Goal: Task Accomplishment & Management: Use online tool/utility

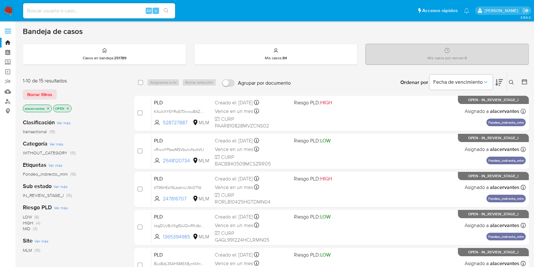
click at [48, 108] on icon "close-filter" at bounding box center [48, 108] width 4 height 4
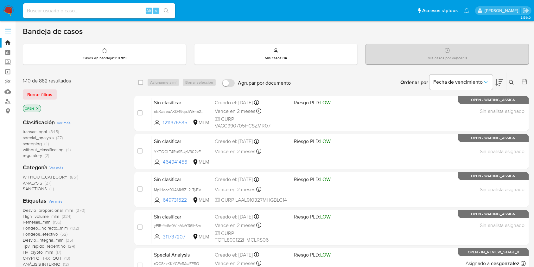
click at [511, 80] on icon at bounding box center [511, 82] width 5 height 5
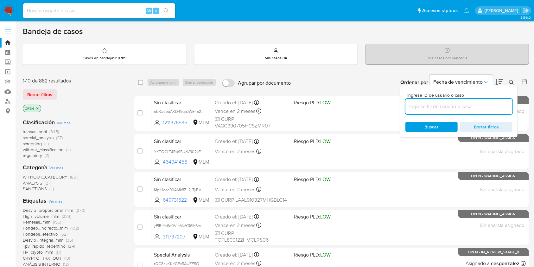
click at [429, 107] on input at bounding box center [458, 106] width 107 height 8
type input "MnlHdoc90AMk8Z1l2LTyBV1R"
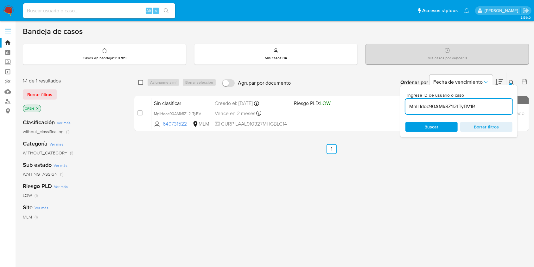
click at [141, 83] on input "checkbox" at bounding box center [140, 82] width 5 height 5
checkbox input "true"
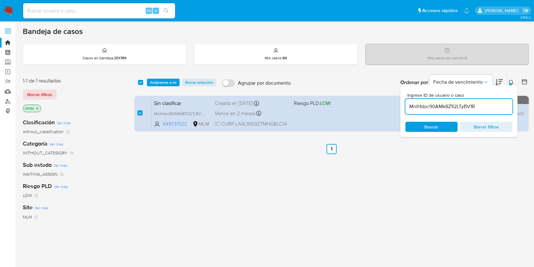
click at [511, 85] on div "Ingrese ID de usuario o caso MnlHdoc90AMk8Z1l2LTyBV1R Buscar Borrar filtros" at bounding box center [458, 111] width 117 height 52
click at [510, 80] on icon at bounding box center [511, 82] width 5 height 5
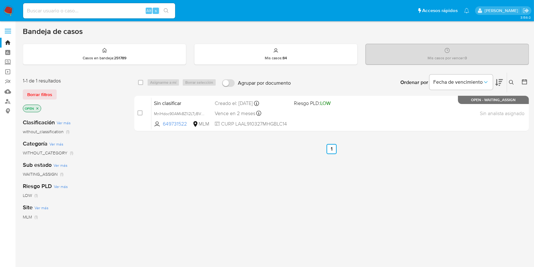
click at [513, 80] on icon at bounding box center [511, 82] width 5 height 5
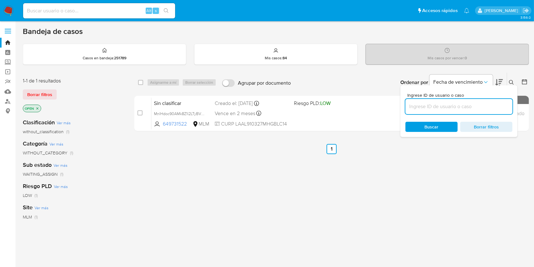
click at [445, 110] on input at bounding box center [458, 106] width 107 height 8
type input "MnlHdoc90AMk8Z1l2LTyBV1R"
click at [142, 82] on input "checkbox" at bounding box center [140, 82] width 5 height 5
checkbox input "true"
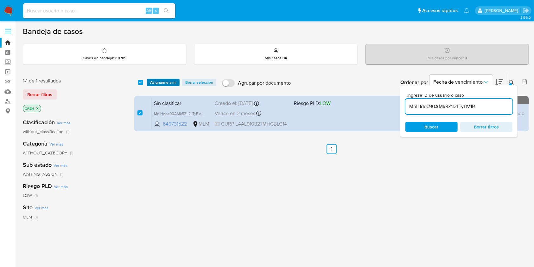
click at [173, 82] on span "Asignarme a mí" at bounding box center [163, 82] width 26 height 6
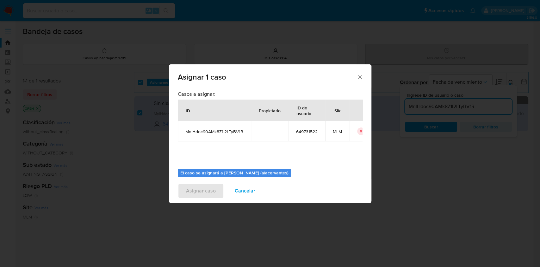
scroll to position [32, 0]
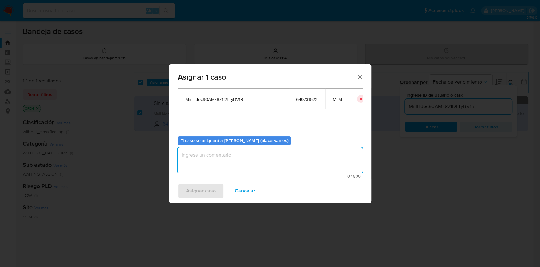
click at [310, 156] on textarea "assign-modal" at bounding box center [270, 159] width 185 height 25
type textarea "AACM"
click at [202, 191] on span "Asignar caso" at bounding box center [201, 191] width 30 height 14
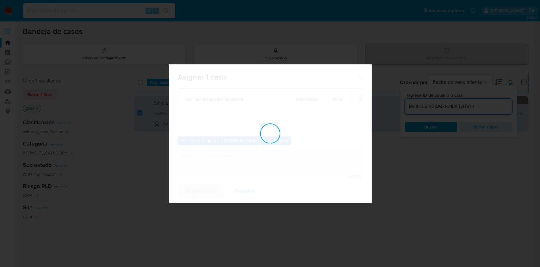
checkbox input "false"
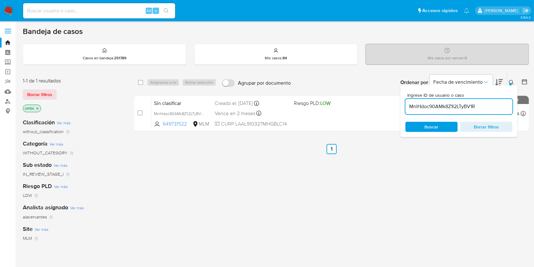
click at [455, 104] on input "MnlHdoc90AMk8Z1l2LTyBV1R" at bounding box center [458, 106] width 107 height 8
paste input "YKTQGLT4Ru95UpV302xEvli3"
type input "YKTQGLT4Ru95UpV302xEvli3"
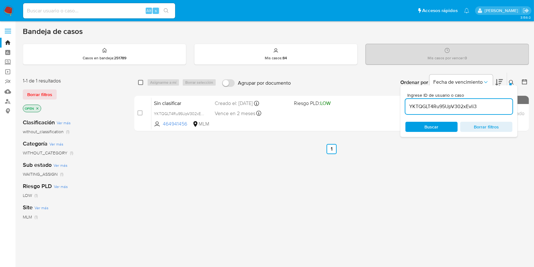
click at [142, 81] on input "checkbox" at bounding box center [140, 82] width 5 height 5
checkbox input "true"
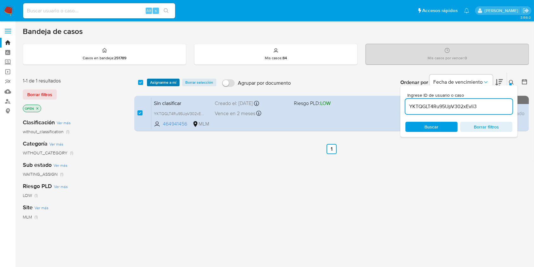
click at [155, 81] on span "Asignarme a mí" at bounding box center [163, 82] width 26 height 6
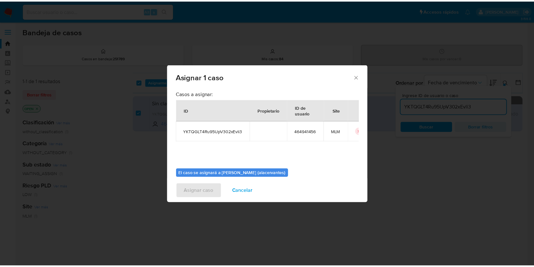
scroll to position [32, 0]
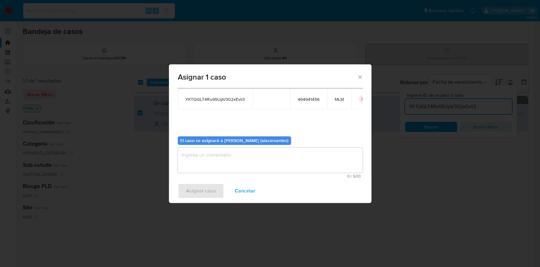
click at [287, 148] on textarea "assign-modal" at bounding box center [270, 159] width 185 height 25
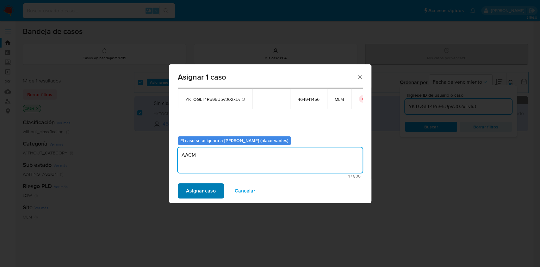
type textarea "AACM"
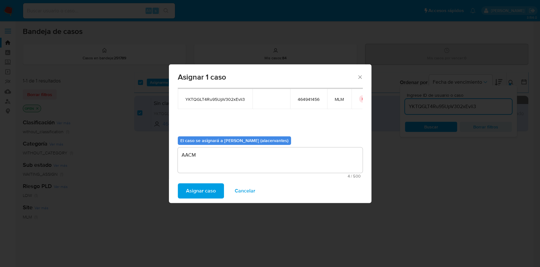
click at [188, 191] on span "Asignar caso" at bounding box center [201, 191] width 30 height 14
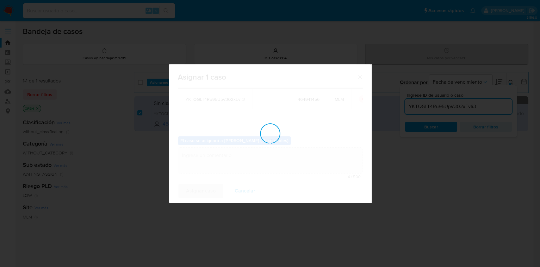
checkbox input "false"
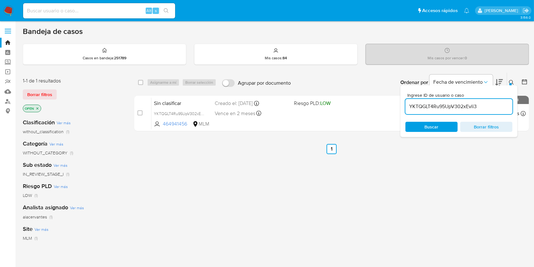
click at [7, 11] on img at bounding box center [8, 10] width 11 height 11
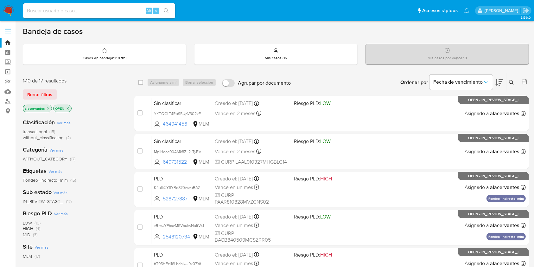
click at [64, 135] on span "without_classification (2)" at bounding box center [47, 138] width 48 height 6
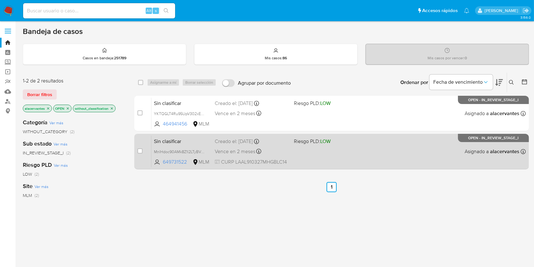
click at [346, 143] on span "Riesgo PLD: LOW" at bounding box center [331, 140] width 74 height 8
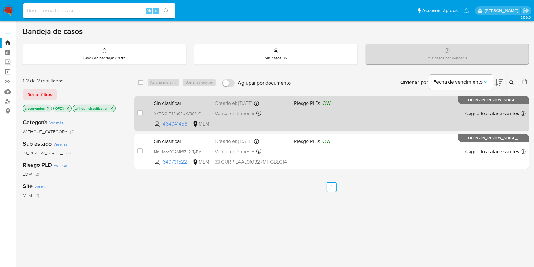
click at [321, 115] on div "Sin clasificar YKTQGLT4Ru95UpV302xEvli3 464941456 MLM Riesgo PLD: LOW Creado el…" at bounding box center [338, 113] width 374 height 32
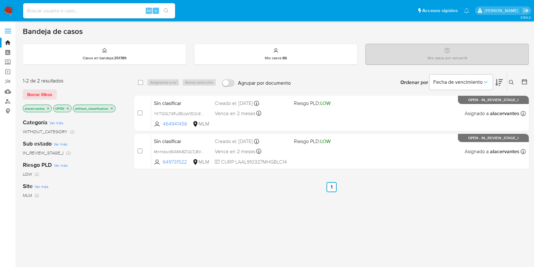
click at [5, 8] on img at bounding box center [8, 10] width 11 height 11
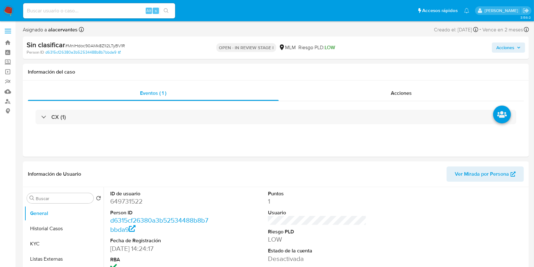
select select "10"
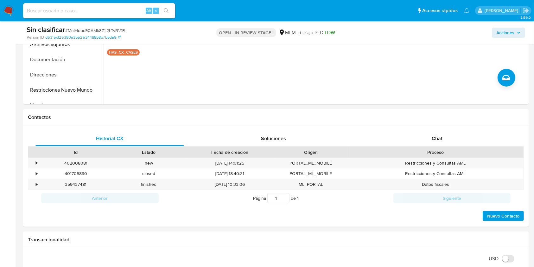
scroll to position [230, 0]
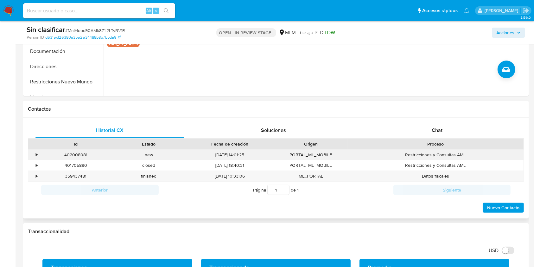
click at [38, 152] on div "•" at bounding box center [33, 154] width 11 height 10
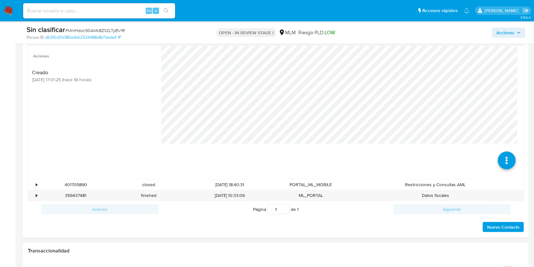
scroll to position [350, 0]
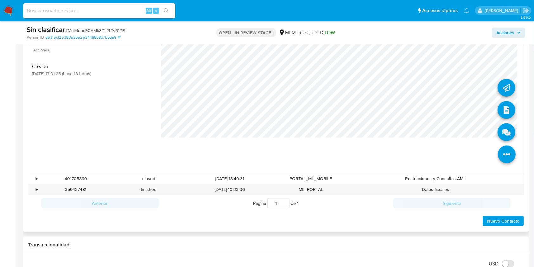
click at [510, 150] on li at bounding box center [507, 154] width 34 height 35
click at [503, 119] on li at bounding box center [506, 111] width 18 height 26
click at [502, 134] on icon at bounding box center [506, 132] width 18 height 18
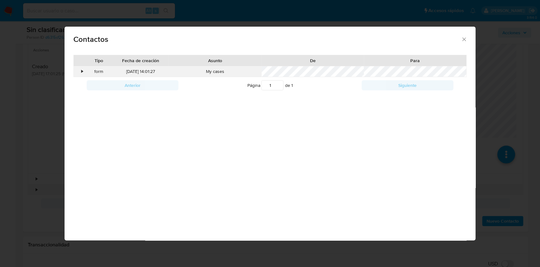
click at [84, 73] on div "•" at bounding box center [79, 71] width 11 height 11
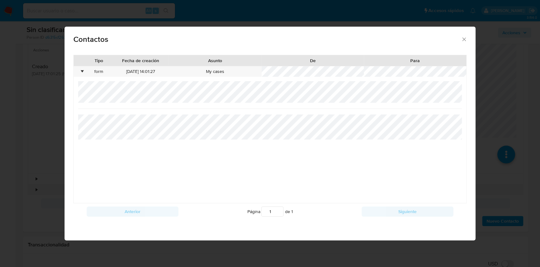
drag, startPoint x: 468, startPoint y: 40, endPoint x: 463, endPoint y: 38, distance: 5.7
click at [463, 38] on div "Contactos" at bounding box center [270, 38] width 411 height 23
click at [463, 38] on icon "close" at bounding box center [464, 38] width 3 height 3
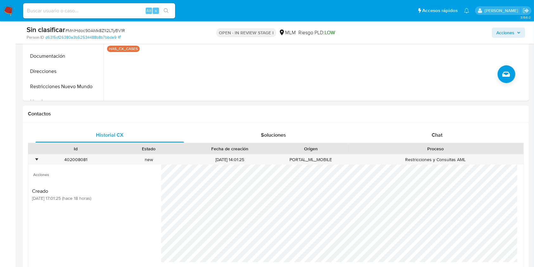
scroll to position [191, 0]
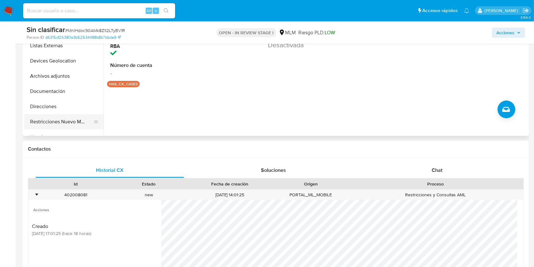
click at [68, 114] on button "Restricciones Nuevo Mundo" at bounding box center [61, 121] width 74 height 15
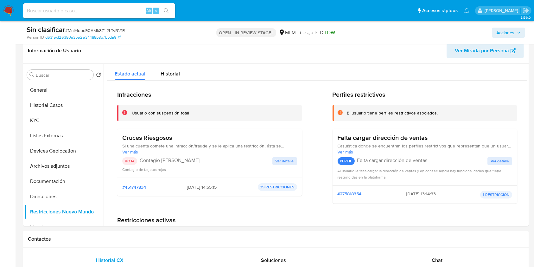
scroll to position [123, 0]
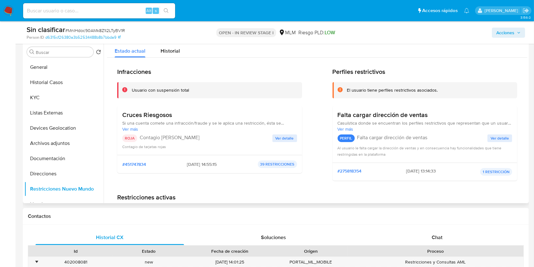
click at [276, 140] on span "Ver detalle" at bounding box center [284, 138] width 18 height 6
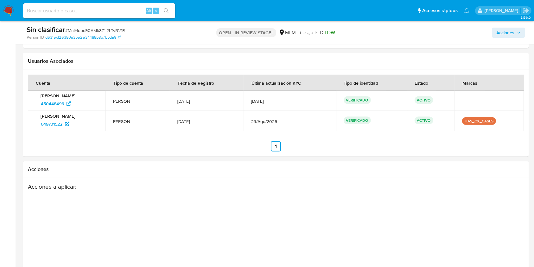
scroll to position [1029, 0]
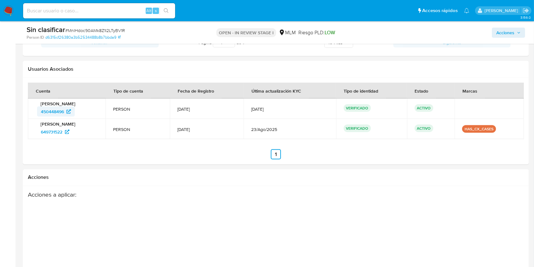
click at [53, 113] on span "450448496" at bounding box center [52, 111] width 23 height 10
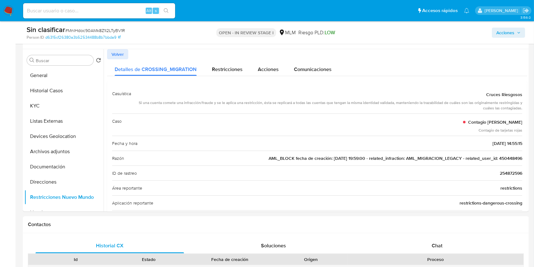
scroll to position [118, 0]
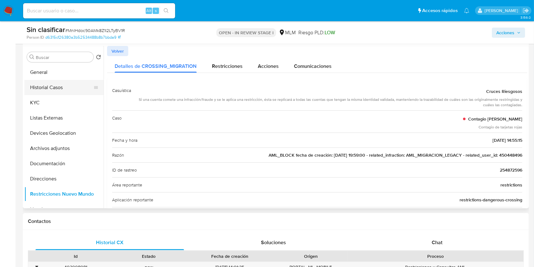
click at [45, 85] on button "Historial Casos" at bounding box center [61, 87] width 74 height 15
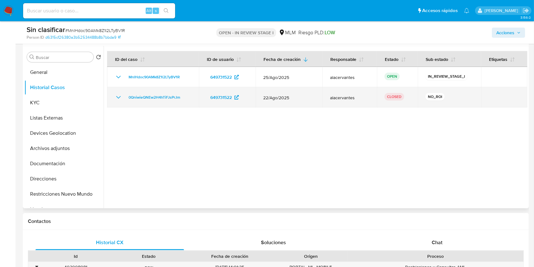
click at [116, 91] on td "0QniwieQNEw2H4hTiFJsPrJm" at bounding box center [153, 97] width 92 height 20
click at [116, 95] on icon "Mostrar/Ocultar" at bounding box center [119, 97] width 8 height 8
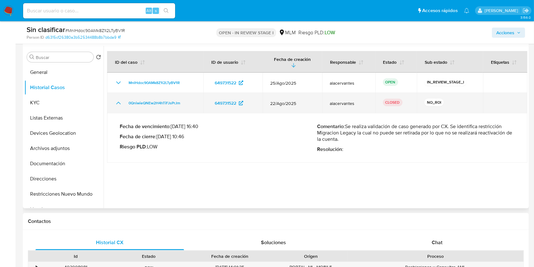
click at [116, 95] on td "0QniwieQNEw2H4hTiFJsPrJm" at bounding box center [155, 103] width 96 height 20
click at [117, 104] on icon "Mostrar/Ocultar" at bounding box center [119, 103] width 8 height 8
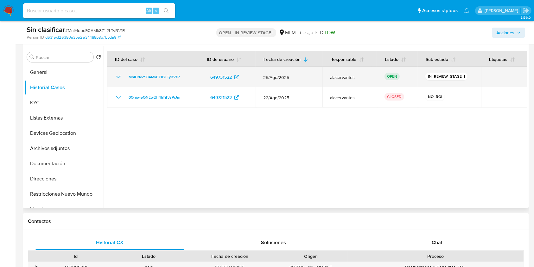
click at [118, 78] on icon "Mostrar/Ocultar" at bounding box center [119, 77] width 8 height 8
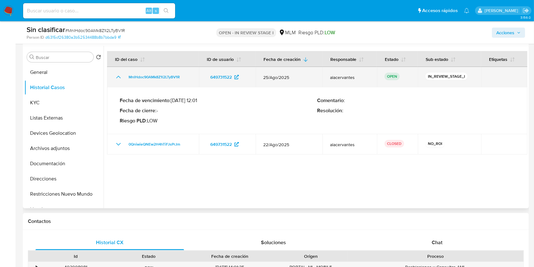
click at [118, 78] on icon "Mostrar/Ocultar" at bounding box center [119, 77] width 8 height 8
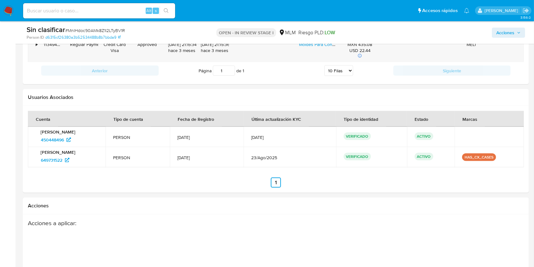
scroll to position [866, 0]
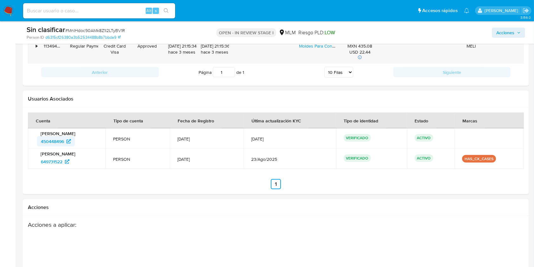
click at [62, 142] on span "450448496" at bounding box center [52, 141] width 23 height 10
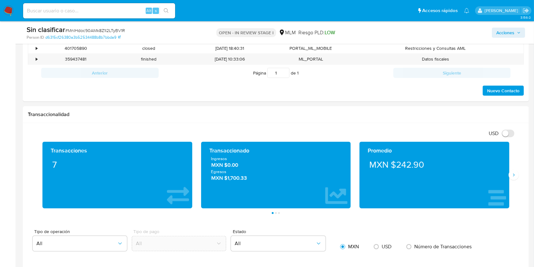
scroll to position [335, 0]
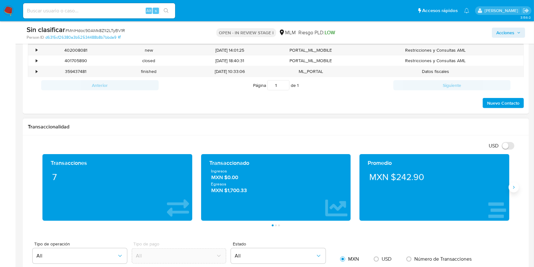
click at [515, 182] on button "Siguiente" at bounding box center [513, 187] width 10 height 10
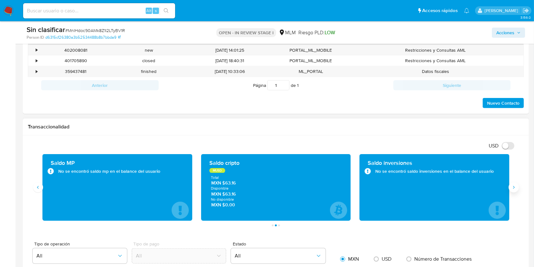
click at [510, 189] on button "Siguiente" at bounding box center [513, 187] width 10 height 10
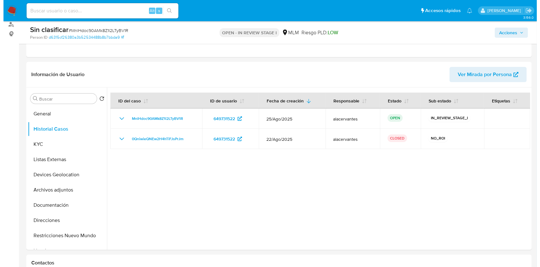
scroll to position [79, 0]
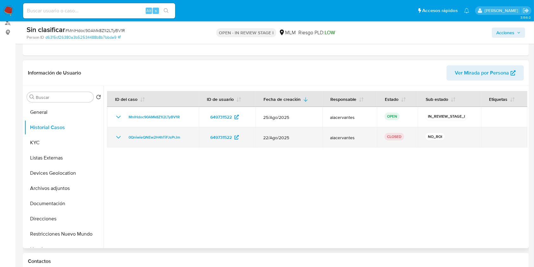
click at [116, 137] on icon "Mostrar/Ocultar" at bounding box center [119, 137] width 8 height 8
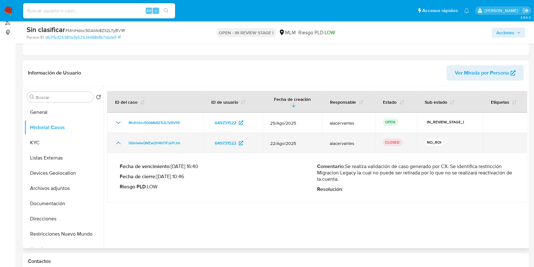
click at [116, 137] on td "0QniwieQNEw2H4hTiFJsPrJm" at bounding box center [155, 143] width 96 height 20
click at [117, 139] on icon "Mostrar/Ocultar" at bounding box center [119, 143] width 8 height 8
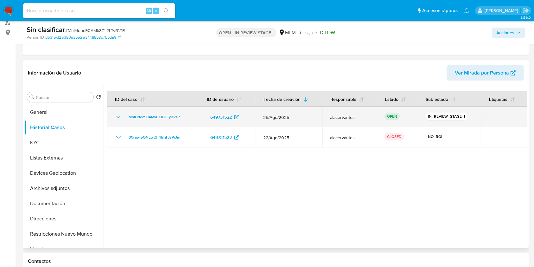
click at [122, 122] on td "MnlHdoc90AMk8Z1l2LTyBV1R" at bounding box center [153, 117] width 92 height 20
click at [118, 112] on td "MnlHdoc90AMk8Z1l2LTyBV1R" at bounding box center [153, 117] width 92 height 20
click at [119, 117] on icon "Mostrar/Ocultar" at bounding box center [119, 117] width 8 height 8
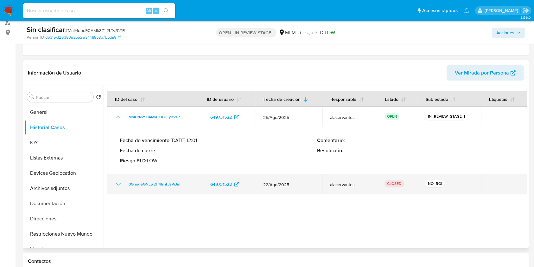
click at [119, 184] on icon "Mostrar/Ocultar" at bounding box center [119, 184] width 8 height 8
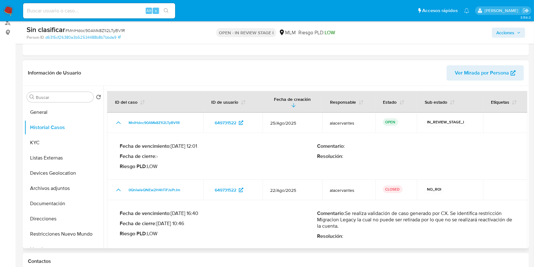
drag, startPoint x: 348, startPoint y: 211, endPoint x: 354, endPoint y: 225, distance: 14.5
click at [354, 225] on p "Comentario : Se realiza validación de caso generado por CX. Se identifica restr…" at bounding box center [416, 219] width 198 height 19
drag, startPoint x: 346, startPoint y: 214, endPoint x: 348, endPoint y: 228, distance: 13.7
click at [348, 228] on p "Comentario : Se realiza validación de caso generado por CX. Se identifica restr…" at bounding box center [416, 219] width 198 height 19
click at [499, 35] on span "Acciones" at bounding box center [505, 33] width 18 height 10
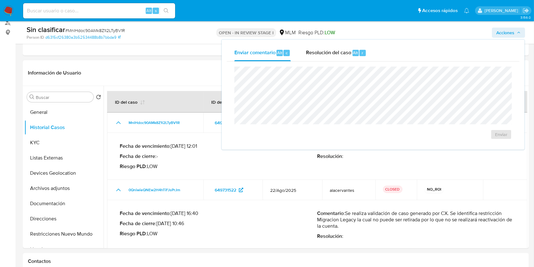
click at [345, 62] on div "Enviar" at bounding box center [373, 102] width 293 height 83
click at [337, 56] on span "Resolución del caso" at bounding box center [328, 52] width 45 height 7
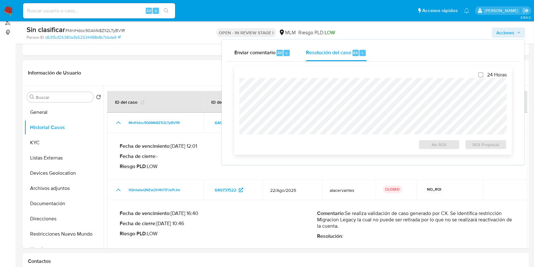
click at [330, 75] on div "24 Horas No ROI ROI Proposal" at bounding box center [372, 111] width 267 height 78
click at [438, 141] on span "No ROI" at bounding box center [439, 144] width 33 height 9
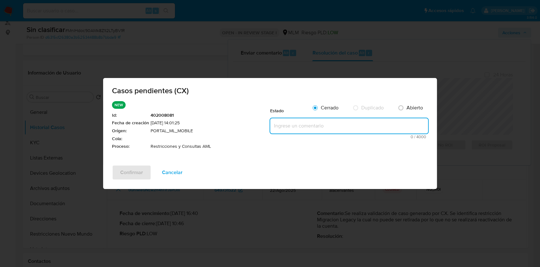
click at [355, 124] on textarea at bounding box center [349, 125] width 158 height 15
paste textarea "Se realiza validación de caso generado por CX. Se identifica restricción Migrac…"
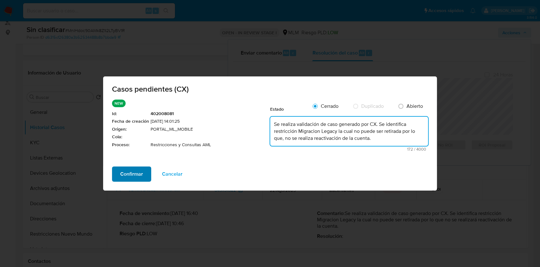
type textarea "Se realiza validación de caso generado por CX. Se identifica restricción Migrac…"
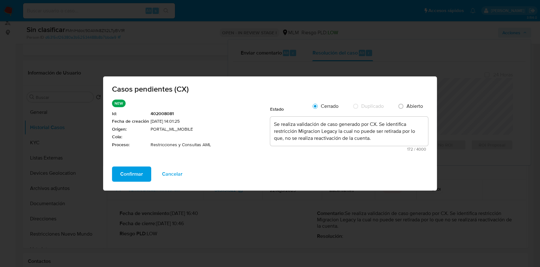
click at [126, 172] on span "Confirmar" at bounding box center [131, 174] width 23 height 14
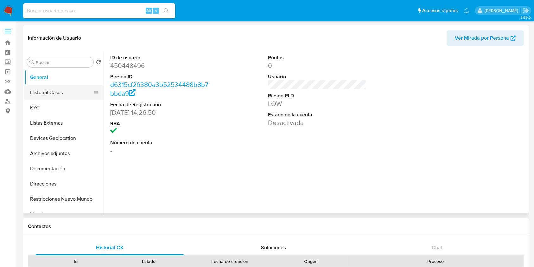
click at [58, 89] on button "Historial Casos" at bounding box center [61, 92] width 74 height 15
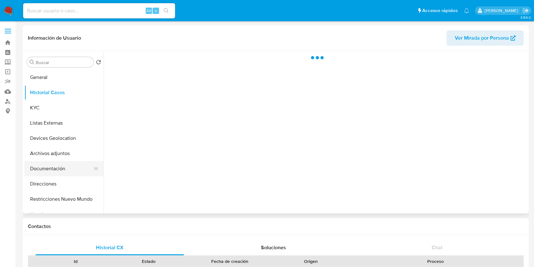
click at [54, 174] on button "Documentación" at bounding box center [61, 168] width 74 height 15
select select "10"
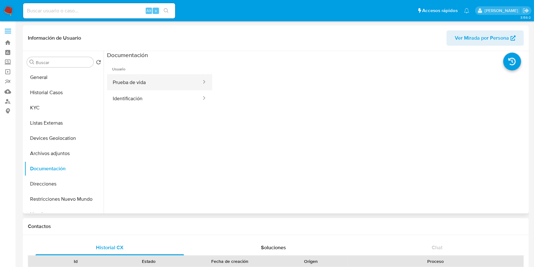
click at [130, 88] on button "Prueba de vida" at bounding box center [154, 82] width 95 height 16
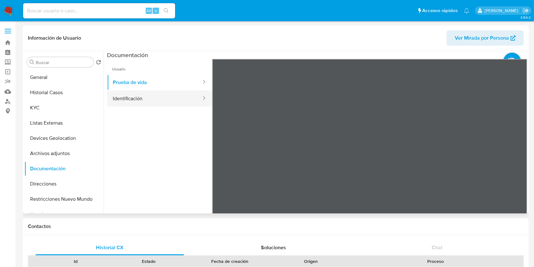
click at [163, 95] on button "Identificación" at bounding box center [154, 98] width 95 height 16
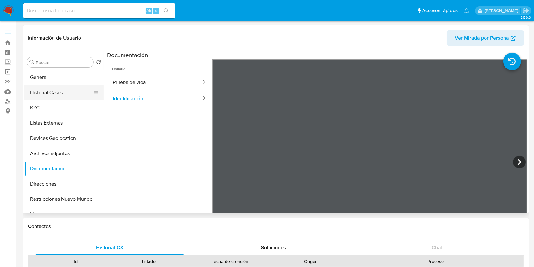
click at [69, 94] on button "Historial Casos" at bounding box center [61, 92] width 74 height 15
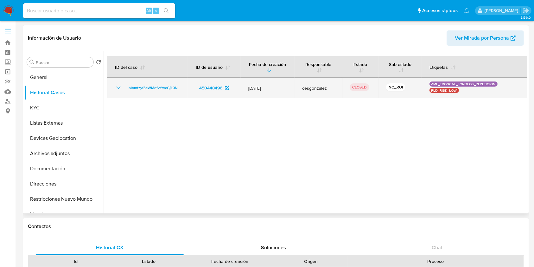
click at [119, 88] on icon "Mostrar/Ocultar" at bounding box center [118, 87] width 4 height 3
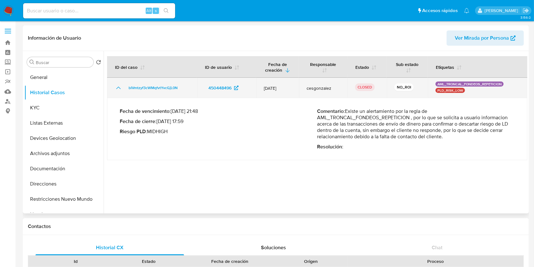
click at [119, 88] on icon "Mostrar/Ocultar" at bounding box center [118, 87] width 4 height 3
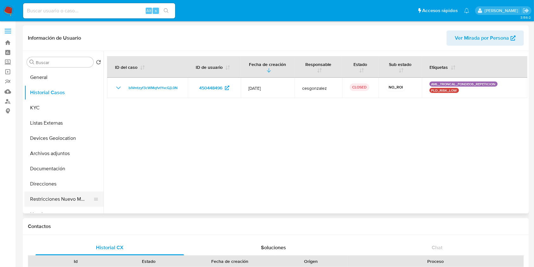
click at [74, 199] on button "Restricciones Nuevo Mundo" at bounding box center [61, 198] width 74 height 15
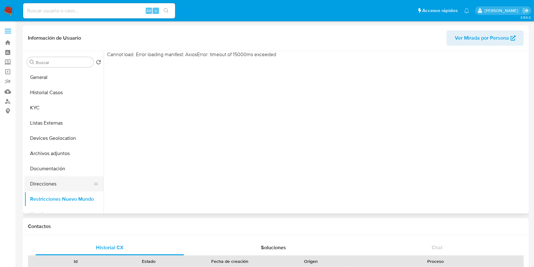
click at [41, 181] on button "Direcciones" at bounding box center [61, 183] width 74 height 15
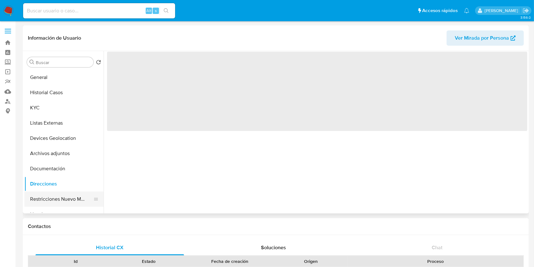
click at [47, 197] on button "Restricciones Nuevo Mundo" at bounding box center [61, 198] width 74 height 15
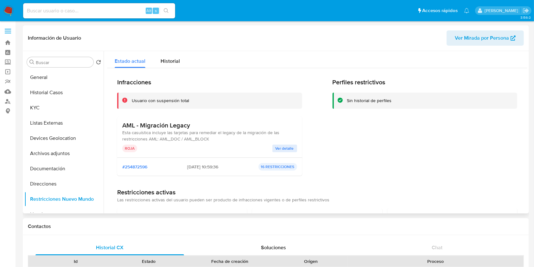
click at [287, 147] on span "Ver detalle" at bounding box center [284, 148] width 18 height 6
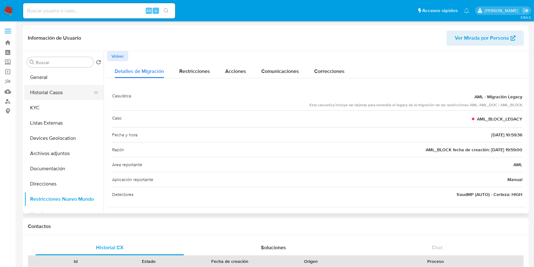
click at [63, 94] on button "Historial Casos" at bounding box center [61, 92] width 74 height 15
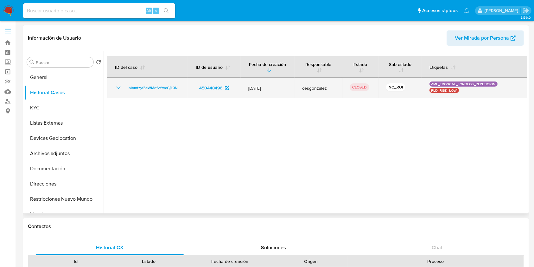
click at [119, 89] on icon "Mostrar/Ocultar" at bounding box center [119, 88] width 8 height 8
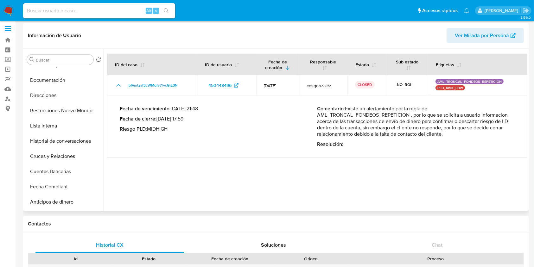
scroll to position [91, 0]
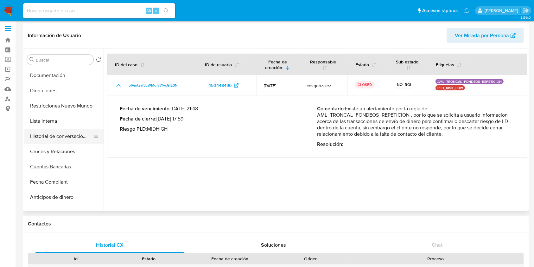
click at [77, 140] on button "Historial de conversaciones" at bounding box center [61, 136] width 74 height 15
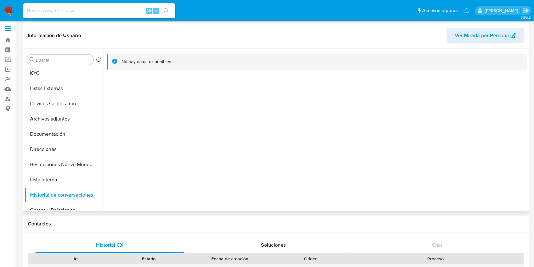
scroll to position [2, 0]
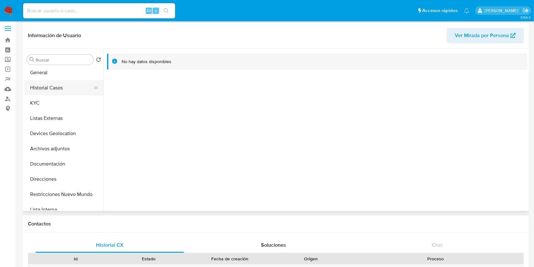
click at [64, 92] on button "Historial Casos" at bounding box center [61, 87] width 74 height 15
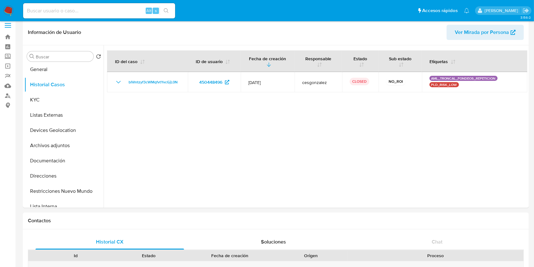
scroll to position [0, 0]
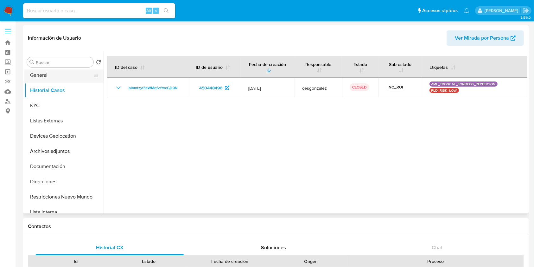
click at [48, 77] on button "General" at bounding box center [61, 74] width 74 height 15
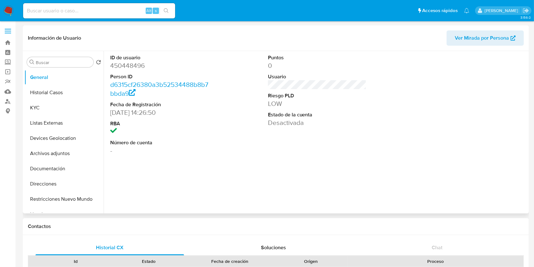
select select "10"
click at [60, 198] on button "Restricciones Nuevo Mundo" at bounding box center [61, 198] width 74 height 15
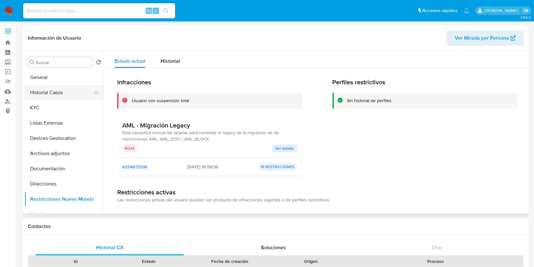
click at [70, 94] on button "Historial Casos" at bounding box center [61, 92] width 74 height 15
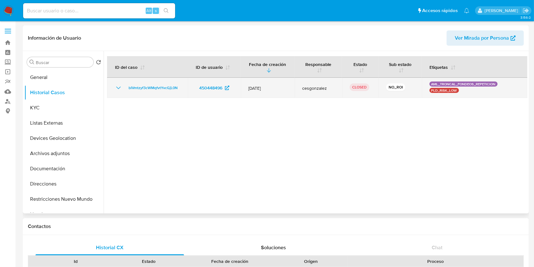
click at [119, 86] on icon "Mostrar/Ocultar" at bounding box center [119, 88] width 8 height 8
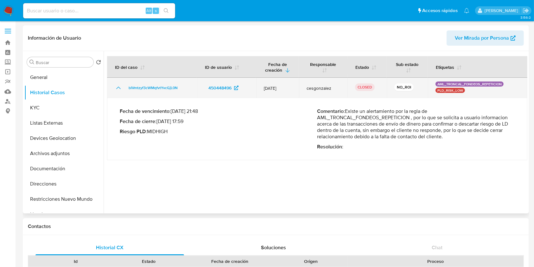
click at [449, 81] on p "AML_TRONCAL_FONDEOS_REPETICION" at bounding box center [469, 83] width 68 height 5
click at [450, 89] on p "PLD_RISK_LOW" at bounding box center [449, 90] width 29 height 5
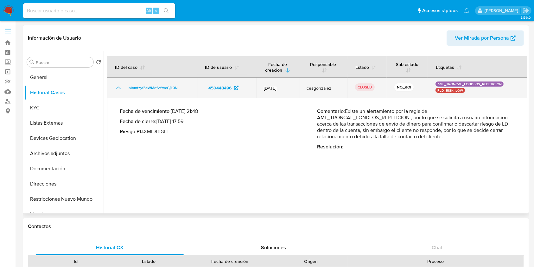
click at [450, 89] on p "PLD_RISK_LOW" at bounding box center [449, 90] width 29 height 5
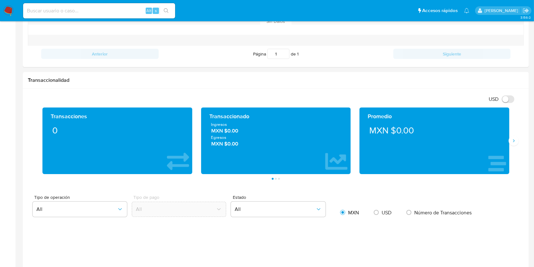
scroll to position [64, 0]
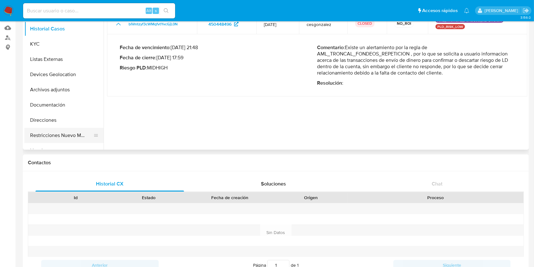
click at [64, 137] on button "Restricciones Nuevo Mundo" at bounding box center [61, 135] width 74 height 15
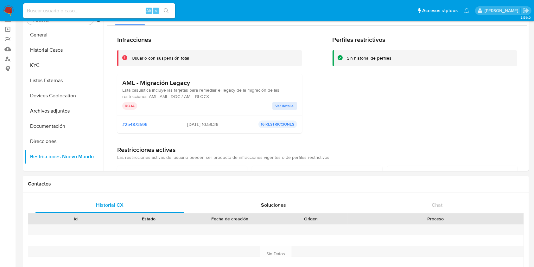
scroll to position [45, 0]
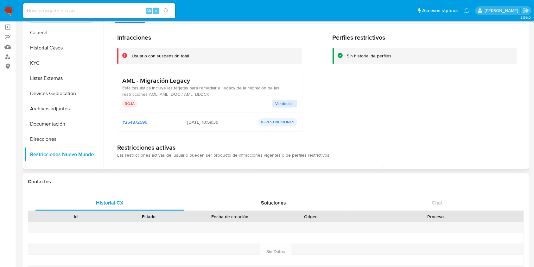
click at [283, 104] on span "Ver detalle" at bounding box center [284, 103] width 18 height 6
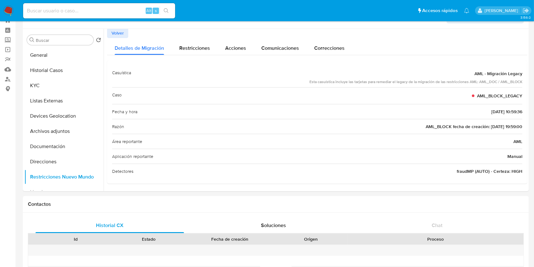
scroll to position [0, 0]
click at [192, 47] on span "Restricciones" at bounding box center [194, 48] width 31 height 7
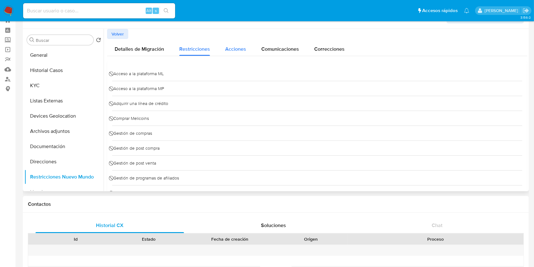
click at [227, 49] on span "Acciones" at bounding box center [235, 48] width 21 height 7
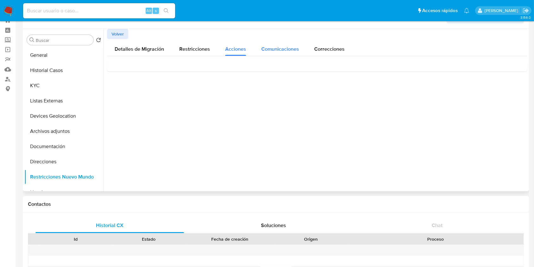
click at [285, 50] on span "Comunicaciones" at bounding box center [280, 48] width 38 height 7
click at [151, 50] on span "Detalles de Migración" at bounding box center [139, 48] width 49 height 7
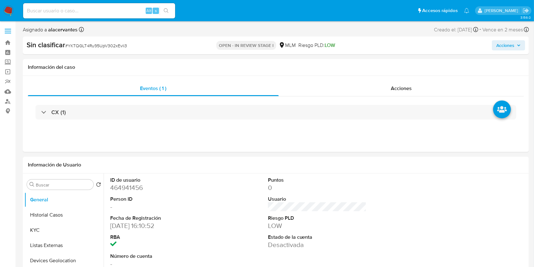
select select "10"
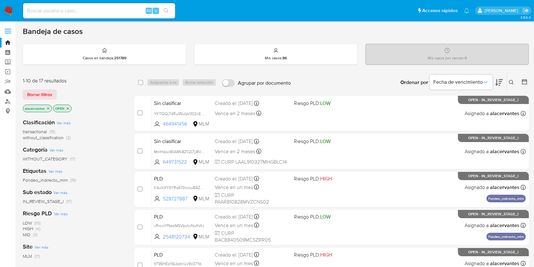
click at [66, 138] on span "(2)" at bounding box center [68, 137] width 4 height 6
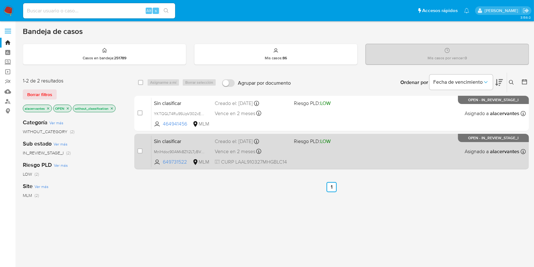
click at [231, 154] on span "Vence en 2 meses" at bounding box center [235, 151] width 41 height 7
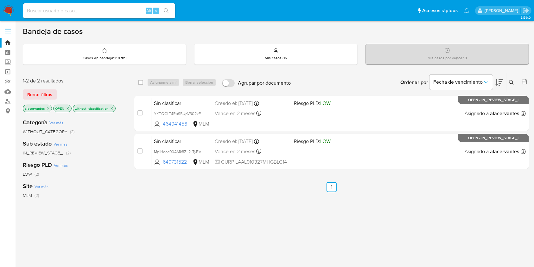
click at [7, 6] on img at bounding box center [8, 10] width 11 height 11
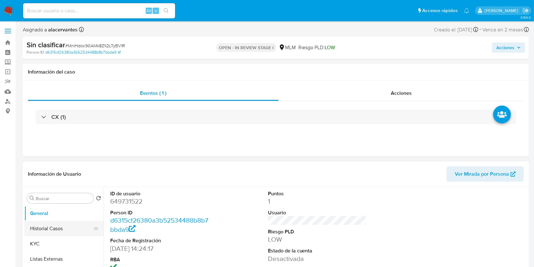
click at [49, 231] on button "Historial Casos" at bounding box center [61, 228] width 74 height 15
select select "10"
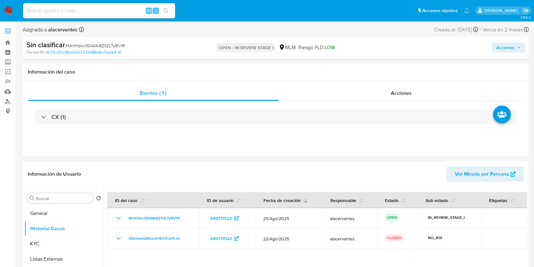
click at [504, 50] on span "Acciones" at bounding box center [505, 47] width 18 height 10
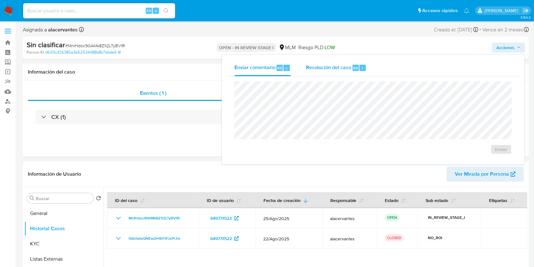
click at [334, 67] on span "Resolución del caso" at bounding box center [328, 67] width 45 height 7
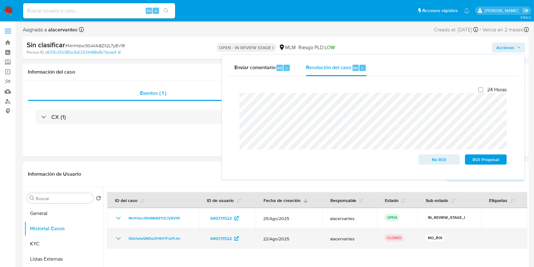
click at [119, 237] on icon "Mostrar/Ocultar" at bounding box center [119, 238] width 8 height 8
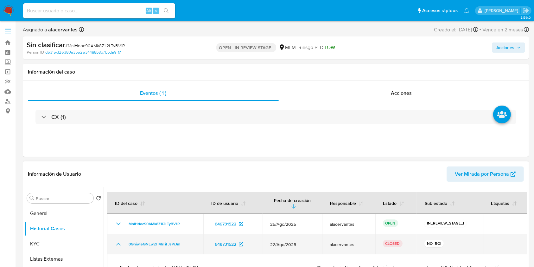
click at [119, 237] on td "0QniwieQNEw2H4hTiFJsPrJm" at bounding box center [155, 244] width 96 height 20
click at [123, 238] on td "0QniwieQNEw2H4hTiFJsPrJm" at bounding box center [155, 244] width 96 height 20
click at [117, 243] on icon "Mostrar/Ocultar" at bounding box center [119, 244] width 8 height 8
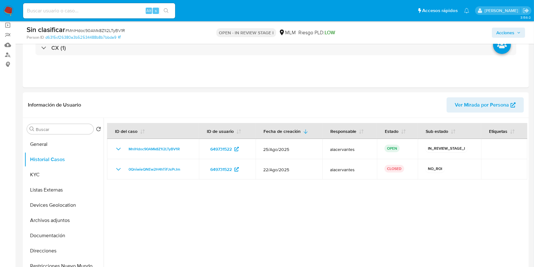
scroll to position [51, 0]
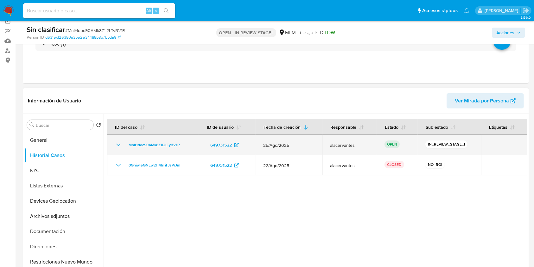
click at [113, 142] on td "MnlHdoc90AMk8Z1l2LTyBV1R" at bounding box center [153, 145] width 92 height 20
click at [119, 145] on icon "Mostrar/Ocultar" at bounding box center [118, 144] width 4 height 3
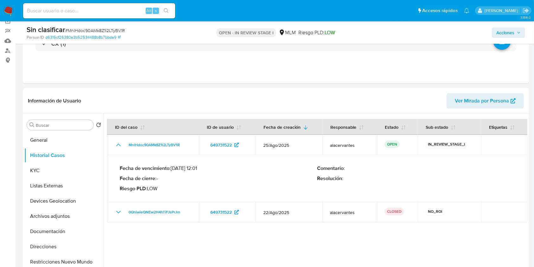
click at [512, 35] on span "Acciones" at bounding box center [505, 33] width 18 height 10
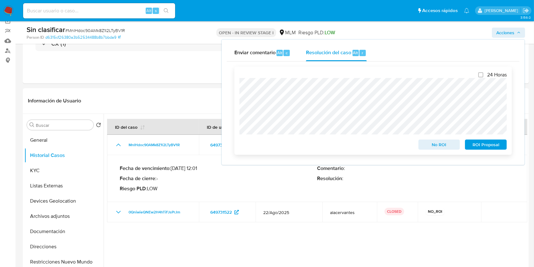
click at [436, 147] on span "No ROI" at bounding box center [439, 144] width 33 height 9
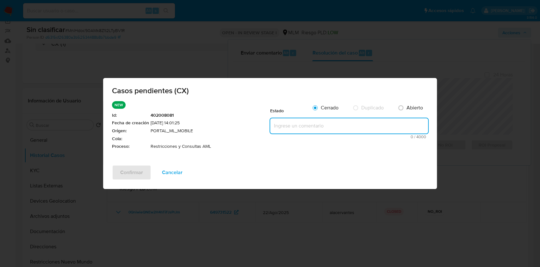
click at [306, 125] on textarea at bounding box center [349, 125] width 158 height 15
paste textarea "Se realiza validación de caso generado por CX. Se identifica restricción Migrac…"
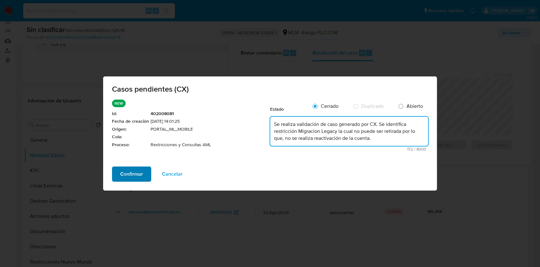
type textarea "Se realiza validación de caso generado por CX. Se identifica restricción Migrac…"
click at [136, 176] on span "Confirmar" at bounding box center [131, 174] width 23 height 14
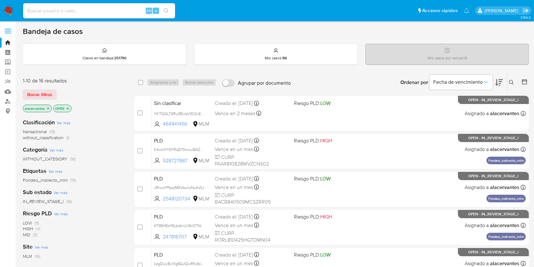
click at [42, 138] on span "without_classification" at bounding box center [43, 137] width 41 height 6
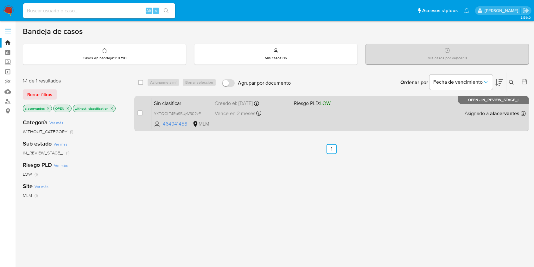
click at [295, 115] on div "Sin clasificar YKTQGLT4Ru95UpV302xEvli3 464941456 MLM Riesgo PLD: LOW Creado el…" at bounding box center [338, 113] width 374 height 32
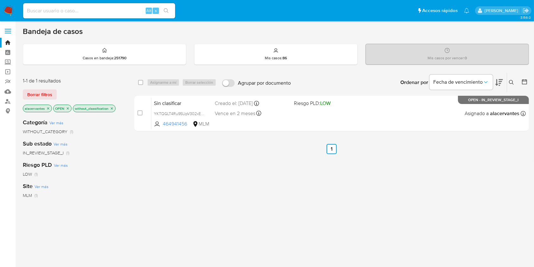
click at [14, 12] on nav "Pausado Ver notificaciones Alt s Accesos rápidos Presiona las siguientes teclas…" at bounding box center [267, 10] width 534 height 21
click at [10, 10] on img at bounding box center [8, 10] width 11 height 11
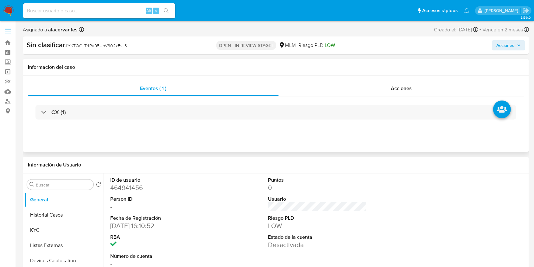
select select "10"
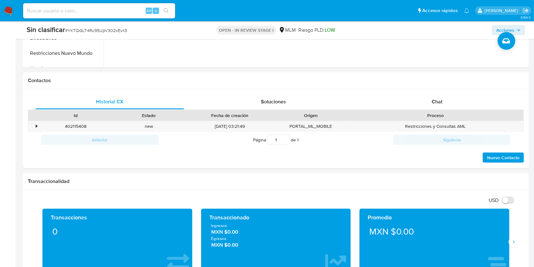
scroll to position [261, 0]
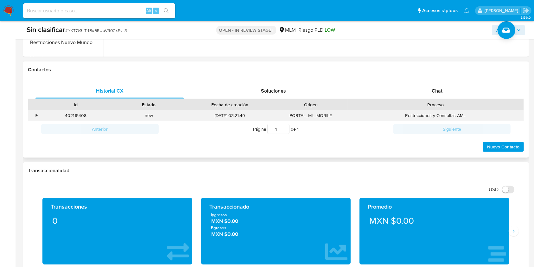
click at [38, 116] on div "•" at bounding box center [33, 115] width 11 height 10
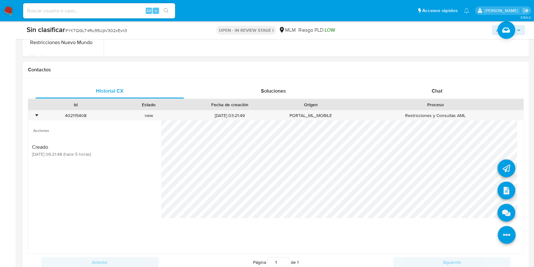
click at [507, 227] on icon at bounding box center [507, 235] width 18 height 18
click at [500, 193] on icon at bounding box center [506, 190] width 18 height 18
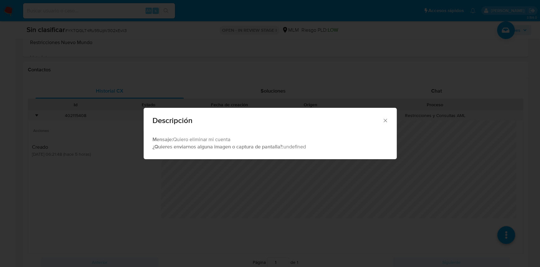
click at [386, 118] on icon "Cerrar" at bounding box center [385, 120] width 6 height 6
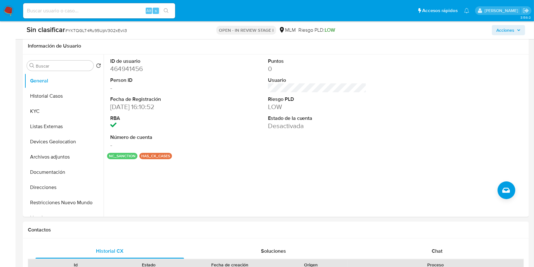
scroll to position [130, 0]
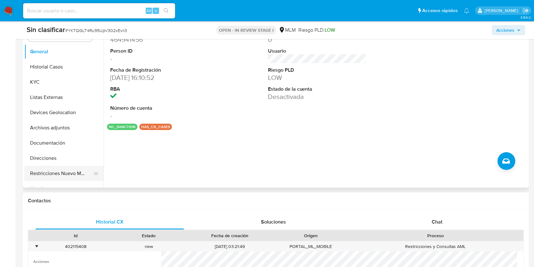
click at [53, 173] on button "Restricciones Nuevo Mundo" at bounding box center [61, 173] width 74 height 15
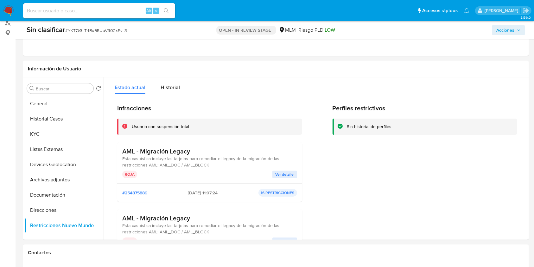
scroll to position [91, 0]
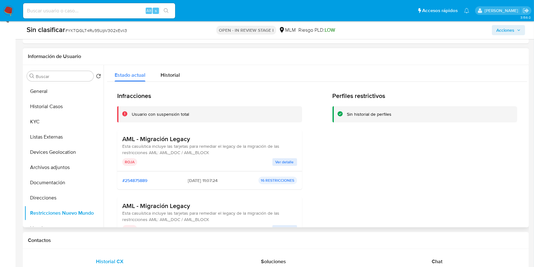
click at [288, 163] on span "Ver detalle" at bounding box center [284, 162] width 18 height 6
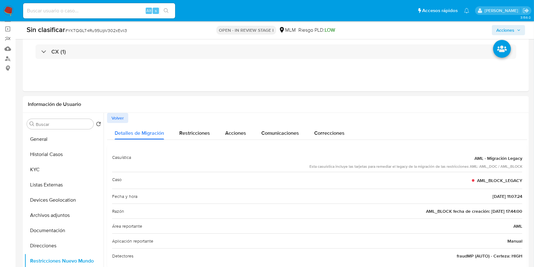
scroll to position [41, 0]
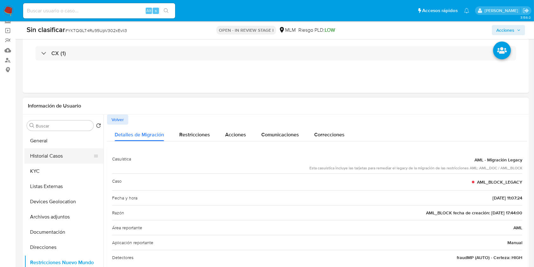
click at [66, 148] on button "Historial Casos" at bounding box center [61, 155] width 74 height 15
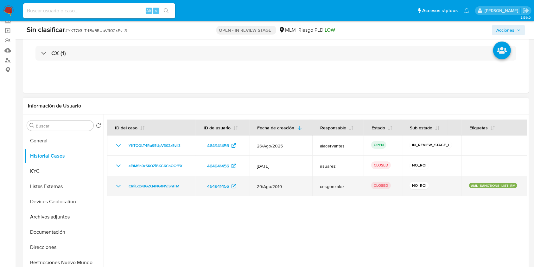
click at [117, 183] on icon "Mostrar/Ocultar" at bounding box center [119, 186] width 8 height 8
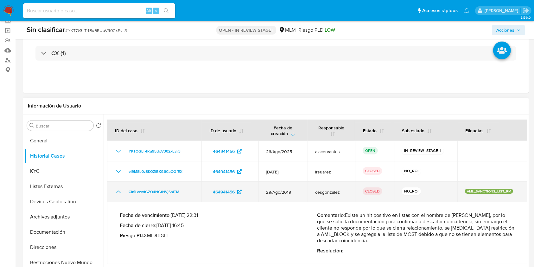
click at [116, 191] on icon "Mostrar/Ocultar" at bounding box center [119, 192] width 8 height 8
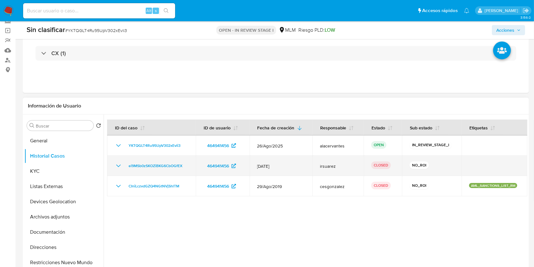
click at [116, 168] on icon "Mostrar/Ocultar" at bounding box center [119, 166] width 8 height 8
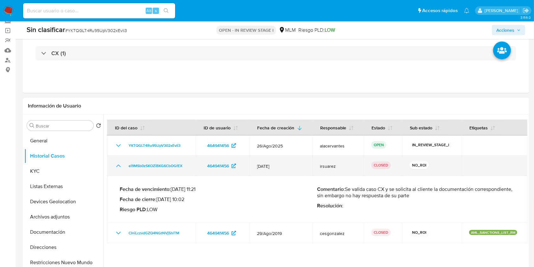
click at [116, 168] on icon "Mostrar/Ocultar" at bounding box center [119, 166] width 8 height 8
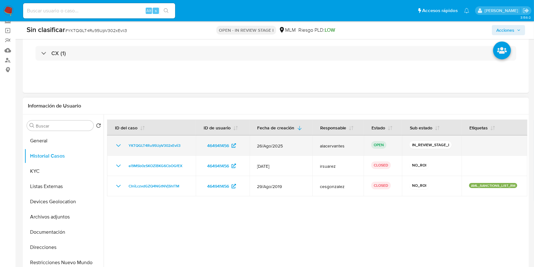
click at [119, 144] on icon "Mostrar/Ocultar" at bounding box center [119, 146] width 8 height 8
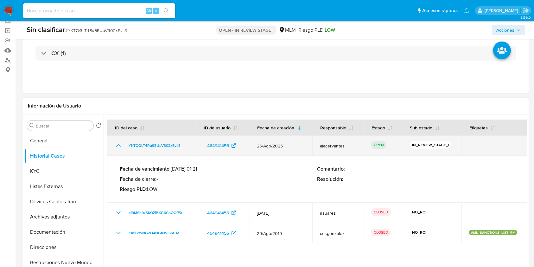
click at [119, 144] on icon "Mostrar/Ocultar" at bounding box center [119, 146] width 8 height 8
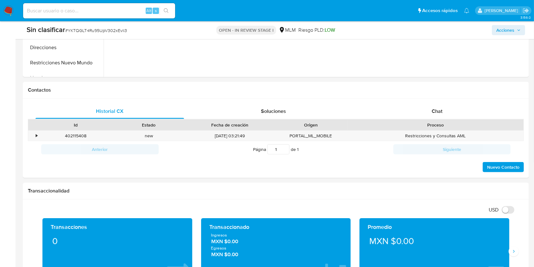
scroll to position [247, 0]
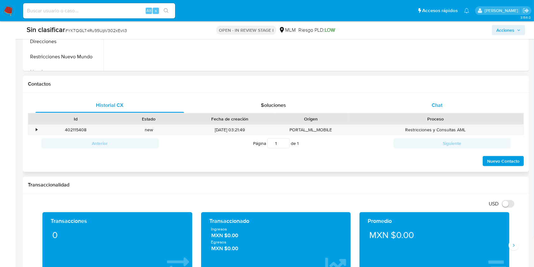
click at [444, 104] on div "Chat" at bounding box center [437, 105] width 148 height 15
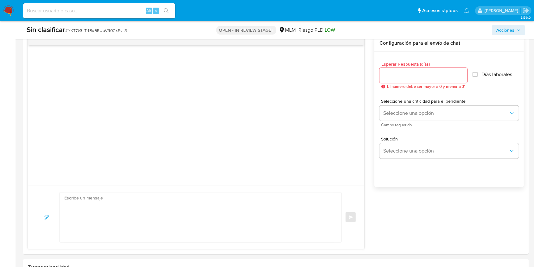
scroll to position [333, 0]
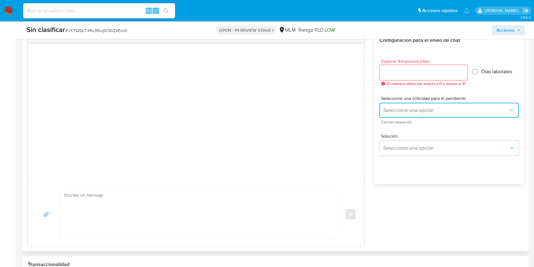
click at [492, 106] on button "Seleccione una opción" at bounding box center [448, 110] width 139 height 15
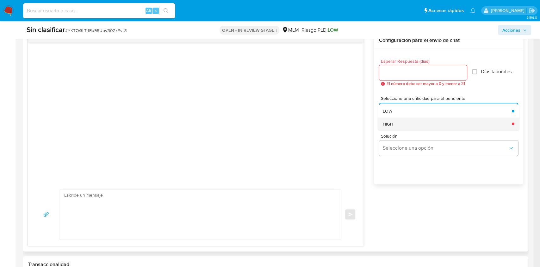
click at [431, 123] on div "HIGH" at bounding box center [445, 123] width 125 height 13
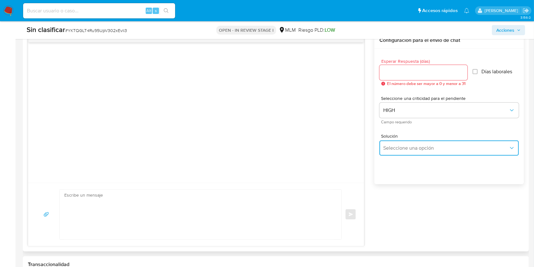
click at [443, 145] on span "Seleccione una opción" at bounding box center [445, 148] width 125 height 6
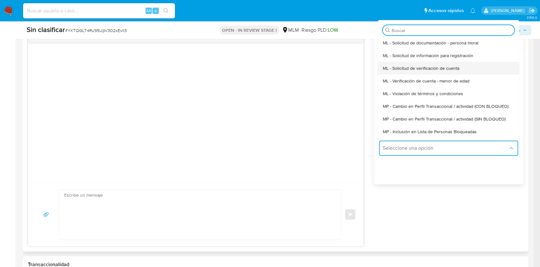
click at [494, 68] on div "ML - Solicitud de verificación de cuenta" at bounding box center [447, 68] width 128 height 13
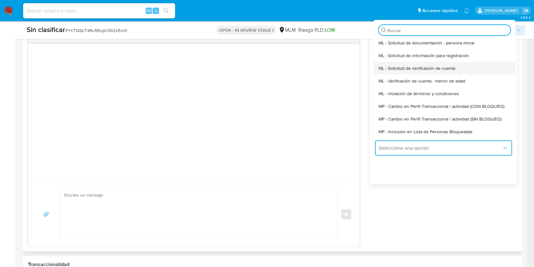
type textarea "Hola ,Te informamos que, de acuerdo con las políticas de control de Mercado Lib…"
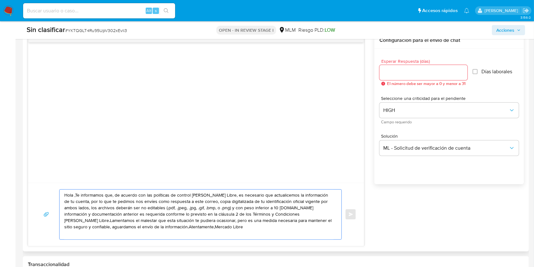
drag, startPoint x: 144, startPoint y: 231, endPoint x: 60, endPoint y: 192, distance: 92.8
click at [60, 192] on div "Hola ,Te informamos que, de acuerdo con las políticas de control de Mercado Lib…" at bounding box center [199, 214] width 279 height 50
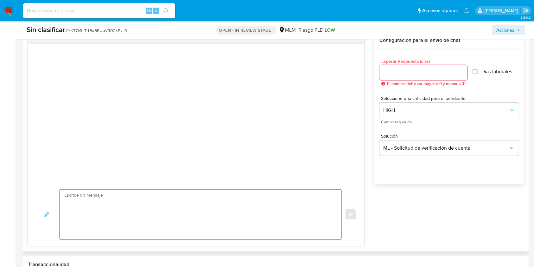
click at [259, 129] on div at bounding box center [196, 112] width 336 height 140
click at [404, 72] on input "Esperar Respuesta (días)" at bounding box center [423, 72] width 88 height 8
type input "5"
click at [425, 91] on div "Seleccione una criticidad para el pendiente HIGH Campo requerido" at bounding box center [448, 110] width 139 height 38
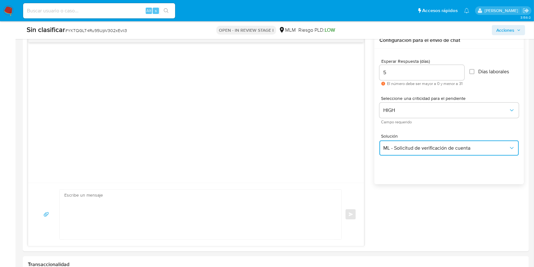
click at [426, 146] on span "ML - Solicitud de verificación de cuenta" at bounding box center [445, 148] width 125 height 6
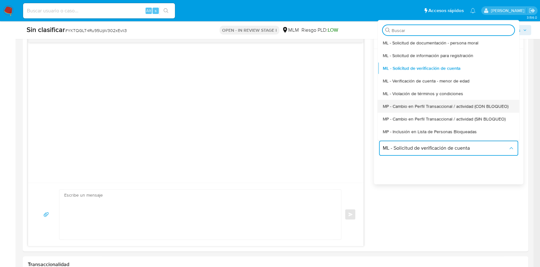
click at [412, 109] on span "MP - Cambio en Perfil Transaccional / actividad (CON BLOQUEO)" at bounding box center [446, 106] width 126 height 6
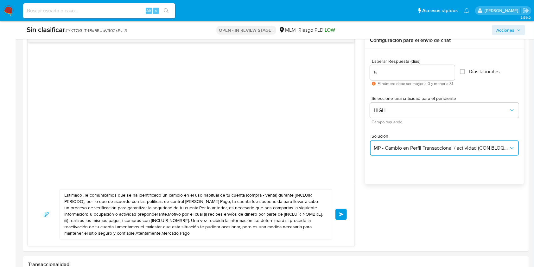
click at [402, 143] on button "MP - Cambio en Perfil Transaccional / actividad (CON BLOQUEO)" at bounding box center [444, 147] width 149 height 15
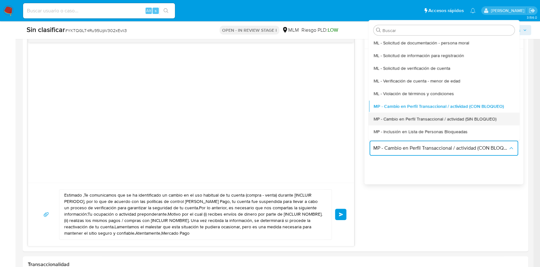
click at [427, 118] on span "MP - Cambio en Perfil Transaccional / actividad (SIN BLOQUEO)" at bounding box center [435, 119] width 123 height 6
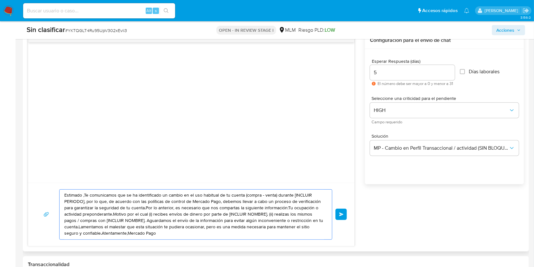
drag, startPoint x: 148, startPoint y: 237, endPoint x: 61, endPoint y: 192, distance: 98.0
click at [61, 192] on div "Estimado ,Te comunicamos que se ha identificado un cambio en el uso habitual de…" at bounding box center [194, 214] width 269 height 50
paste textarea "Hola ,Te informamos que, de acuerdo con las políticas de control de Mercado Lib…"
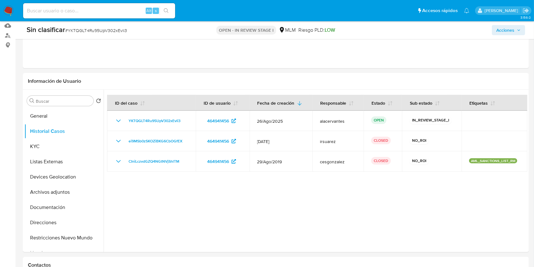
scroll to position [56, 0]
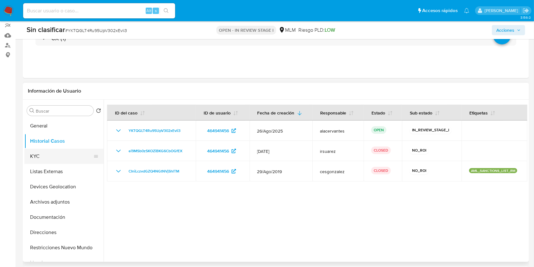
click at [41, 153] on button "KYC" at bounding box center [61, 155] width 74 height 15
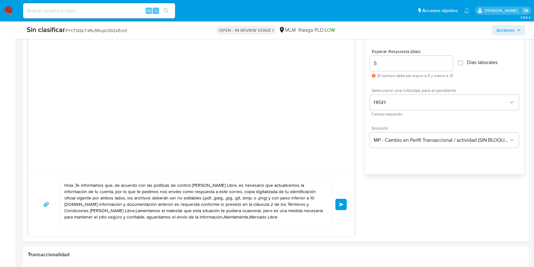
scroll to position [346, 0]
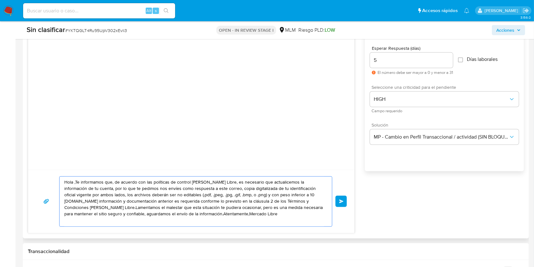
drag, startPoint x: 74, startPoint y: 181, endPoint x: 100, endPoint y: 196, distance: 29.9
click at [100, 196] on textarea "Hola ,Te informamos que, de acuerdo con las políticas de control de Mercado Lib…" at bounding box center [194, 201] width 260 height 50
click at [71, 181] on textarea "Hola ,Te informamos que, de acuerdo con las políticas de control de Mercado Lib…" at bounding box center [194, 201] width 260 height 50
click at [73, 181] on textarea "Hola ,Te informamos que, de acuerdo con las políticas de control de Mercado Lib…" at bounding box center [194, 201] width 260 height 50
click at [150, 190] on textarea "Hola Guillermo, te informamos que, de acuerdo con las políticas de control de M…" at bounding box center [194, 201] width 260 height 50
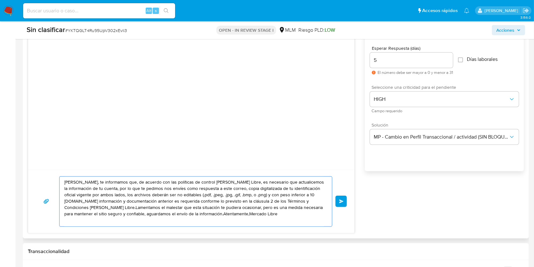
click at [252, 188] on textarea "Hola Guillermo, te informamos que, de acuerdo con las políticas de control de M…" at bounding box center [194, 201] width 260 height 50
click at [247, 188] on textarea "Hola Guillermo, te informamos que, de acuerdo con las políticas de control de M…" at bounding box center [194, 201] width 260 height 50
click at [269, 190] on textarea "Hola Guillermo, te informamos que, de acuerdo con las políticas de control de M…" at bounding box center [194, 201] width 260 height 50
click at [270, 186] on textarea "Hola Guillermo, te informamos que, de acuerdo con las políticas de control de M…" at bounding box center [194, 201] width 260 height 50
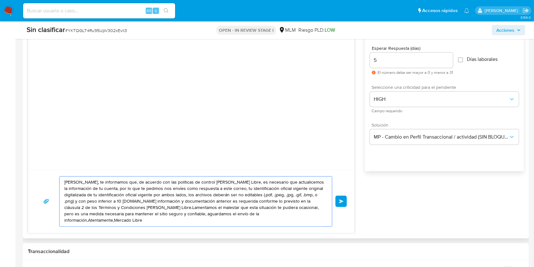
drag, startPoint x: 86, startPoint y: 195, endPoint x: 152, endPoint y: 196, distance: 66.5
click at [152, 196] on textarea "Hola Guillermo, te informamos que, de acuerdo con las políticas de control de M…" at bounding box center [194, 201] width 260 height 50
click at [314, 194] on textarea "Hola Guillermo, te informamos que, de acuerdo con las políticas de control de M…" at bounding box center [194, 201] width 260 height 50
click at [74, 207] on textarea "Hola Guillermo, te informamos que, de acuerdo con las políticas de control de M…" at bounding box center [194, 201] width 260 height 50
click at [68, 210] on textarea "Hola Guillermo, te informamos que, de acuerdo con las políticas de control de M…" at bounding box center [194, 201] width 260 height 50
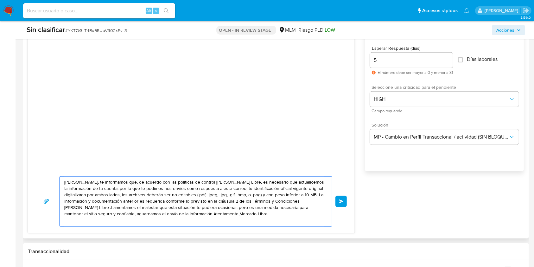
click at [68, 210] on textarea "Hola Guillermo, te informamos que, de acuerdo con las políticas de control de M…" at bounding box center [194, 201] width 260 height 50
click at [241, 181] on textarea "Hola Guillermo, te informamos que, de acuerdo con las políticas de control de M…" at bounding box center [194, 201] width 260 height 50
drag, startPoint x: 165, startPoint y: 202, endPoint x: 74, endPoint y: 206, distance: 90.6
click at [74, 206] on textarea "Hola Guillermo, te informamos que, de acuerdo con las políticas de control de M…" at bounding box center [194, 201] width 260 height 50
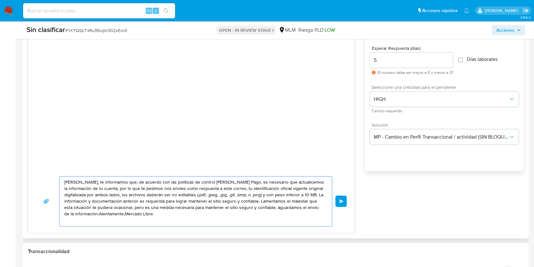
drag, startPoint x: 316, startPoint y: 196, endPoint x: 257, endPoint y: 203, distance: 59.3
click at [257, 203] on textarea "Hola Guillermo, te informamos que, de acuerdo con las políticas de control de M…" at bounding box center [194, 201] width 260 height 50
click at [161, 208] on textarea "Hola Guillermo, te informamos que, de acuerdo con las políticas de control de M…" at bounding box center [194, 201] width 260 height 50
click at [188, 209] on textarea "Hola Guillermo, te informamos que, de acuerdo con las políticas de control de M…" at bounding box center [194, 201] width 260 height 50
click at [214, 207] on textarea "Hola Guillermo, te informamos que, de acuerdo con las políticas de control de M…" at bounding box center [194, 201] width 260 height 50
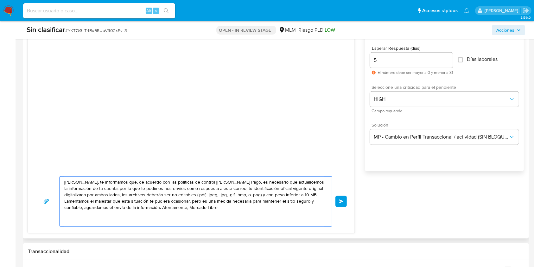
click at [214, 207] on textarea "Hola Guillermo, te informamos que, de acuerdo con las políticas de control de M…" at bounding box center [194, 201] width 260 height 50
click at [246, 216] on textarea "Hola Guillermo, te informamos que, de acuerdo con las políticas de control de M…" at bounding box center [194, 201] width 260 height 50
type textarea "Hola Guillermo, te informamos que, de acuerdo con las políticas de control de M…"
click at [341, 205] on button "Enviar" at bounding box center [340, 200] width 11 height 11
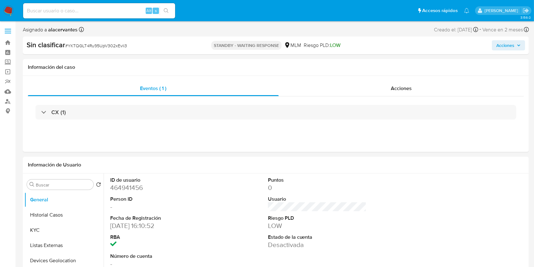
select select "10"
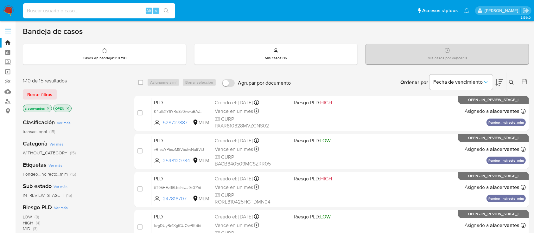
click at [116, 9] on input at bounding box center [99, 11] width 152 height 8
click at [89, 7] on input at bounding box center [99, 11] width 152 height 8
paste input "122335135"
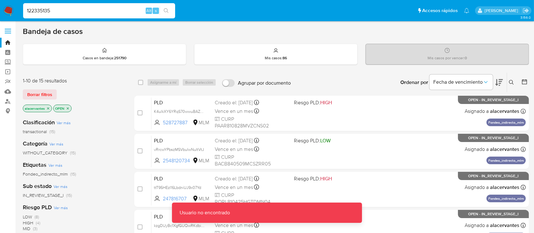
click at [89, 7] on input "122335135" at bounding box center [99, 11] width 152 height 8
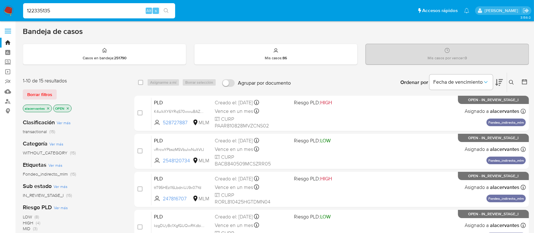
type input "122335135"
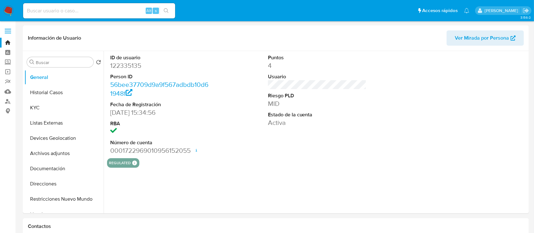
select select "10"
click at [44, 86] on button "Historial Casos" at bounding box center [61, 92] width 74 height 15
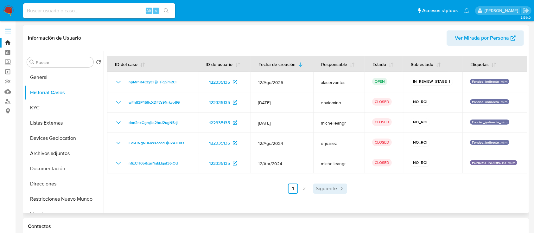
click at [324, 186] on span "Siguiente" at bounding box center [326, 188] width 21 height 5
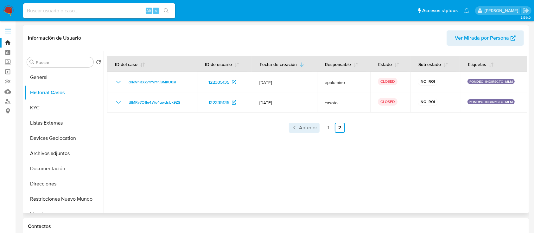
click at [306, 129] on span "Anterior" at bounding box center [308, 127] width 18 height 5
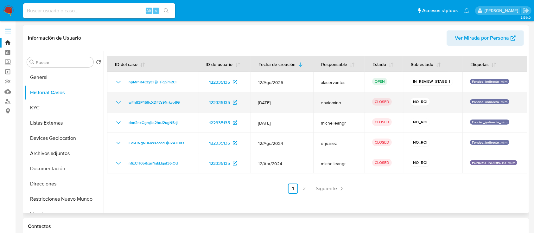
click at [117, 102] on icon "Mostrar/Ocultar" at bounding box center [118, 102] width 4 height 3
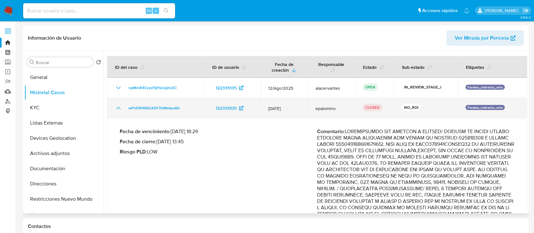
click at [123, 108] on div "wFhfI3P459cXDF7z9Nrkyo8G" at bounding box center [156, 108] width 82 height 8
click at [122, 108] on icon "Mostrar/Ocultar" at bounding box center [119, 108] width 8 height 8
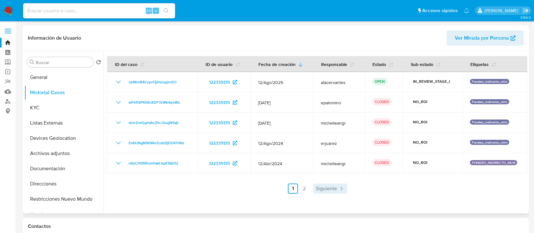
click at [330, 186] on span "Siguiente" at bounding box center [326, 188] width 21 height 5
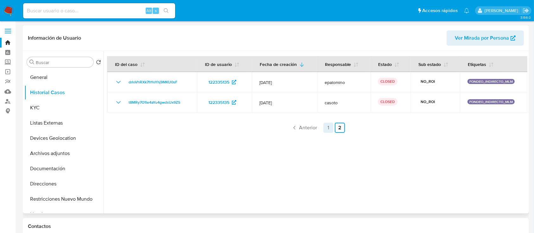
click at [325, 127] on link "1" at bounding box center [328, 128] width 10 height 10
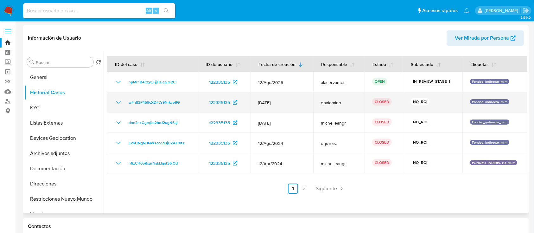
click at [123, 107] on td "wFhfI3P459cXDF7z9Nrkyo8G" at bounding box center [152, 102] width 91 height 20
click at [119, 104] on icon "Mostrar/Ocultar" at bounding box center [119, 102] width 8 height 8
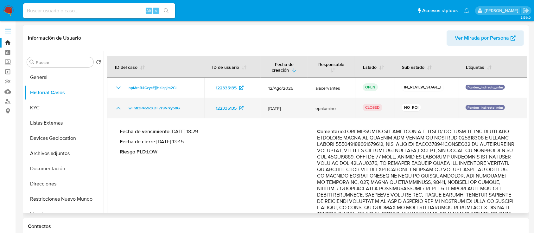
click at [116, 108] on icon "Mostrar/Ocultar" at bounding box center [119, 108] width 8 height 8
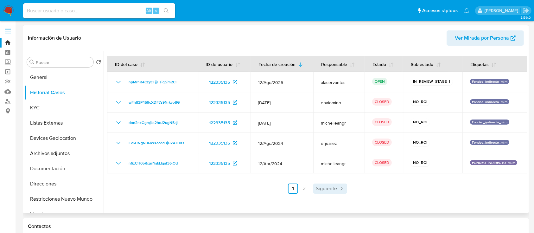
click at [313, 189] on link "Siguiente" at bounding box center [330, 188] width 34 height 10
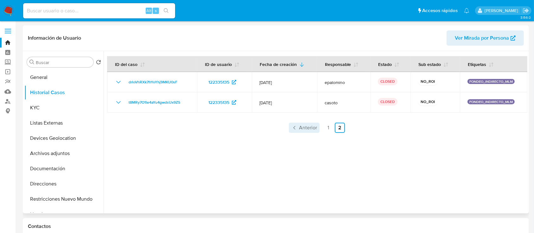
click at [304, 130] on span "Anterior" at bounding box center [308, 127] width 18 height 5
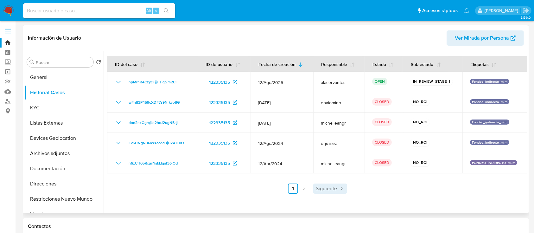
click at [340, 186] on icon "Paginación" at bounding box center [341, 188] width 6 height 6
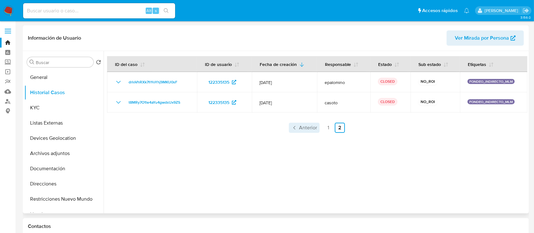
click at [293, 125] on icon "Paginación" at bounding box center [294, 127] width 6 height 6
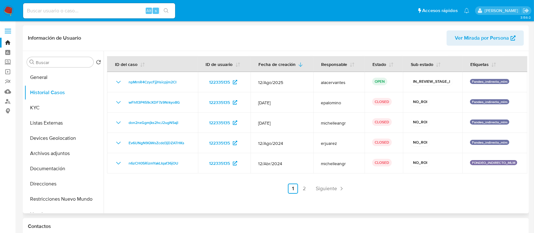
drag, startPoint x: 104, startPoint y: 112, endPoint x: 103, endPoint y: 128, distance: 16.5
click at [103, 128] on div "Buscar Volver al orden por defecto General Historial Casos KYC Listas Externas …" at bounding box center [275, 132] width 503 height 162
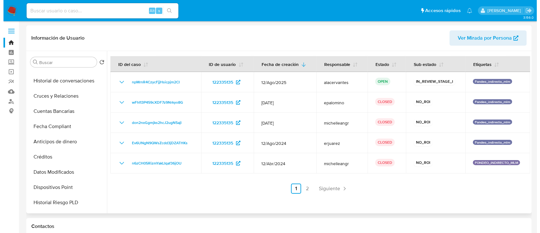
scroll to position [144, 0]
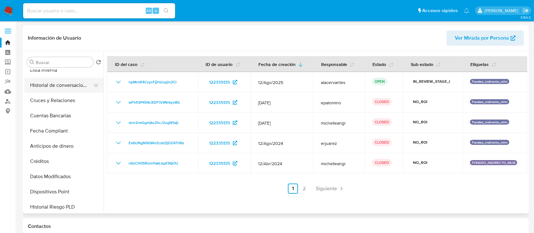
click at [60, 82] on button "Historial de conversaciones" at bounding box center [61, 85] width 74 height 15
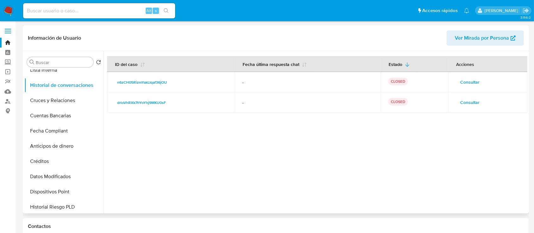
click at [462, 82] on span "Consultar" at bounding box center [469, 82] width 19 height 9
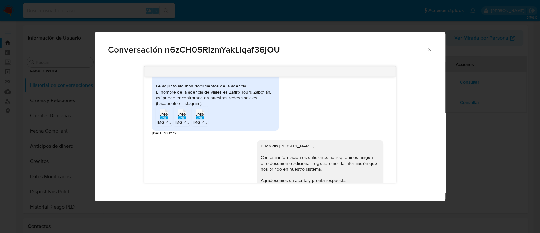
scroll to position [348, 0]
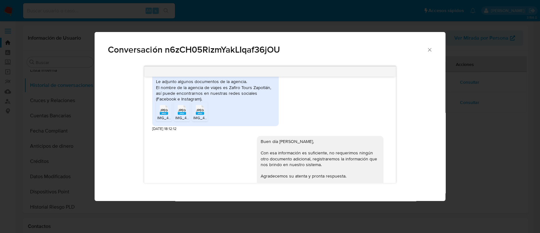
click at [164, 110] on span "JPEG" at bounding box center [164, 110] width 8 height 4
click at [177, 118] on span "IMG_4456.jpeg" at bounding box center [188, 117] width 27 height 5
click at [195, 114] on div "JPEG JPEG" at bounding box center [199, 109] width 13 height 12
click at [429, 50] on icon "Cerrar" at bounding box center [429, 49] width 3 height 3
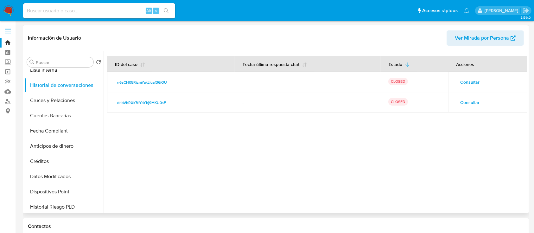
click at [464, 102] on span "Consultar" at bounding box center [469, 102] width 19 height 9
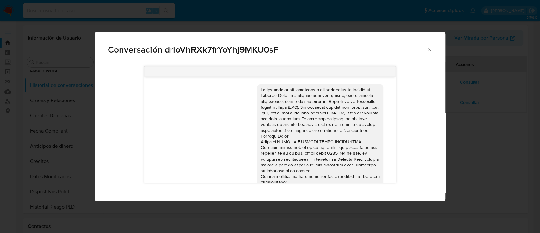
scroll to position [154, 0]
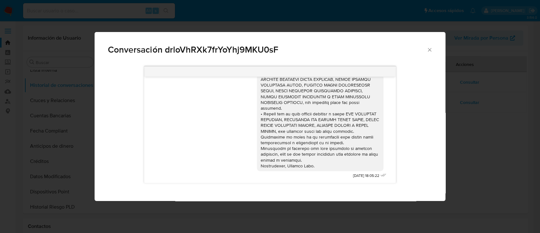
click at [428, 48] on icon "Cerrar" at bounding box center [430, 50] width 6 height 6
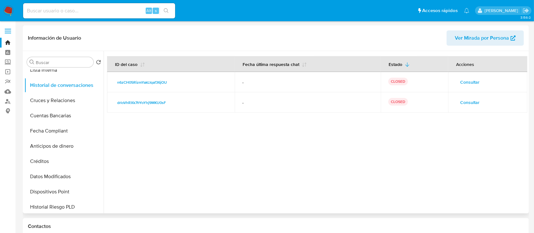
click at [470, 99] on span "Consultar" at bounding box center [469, 102] width 19 height 9
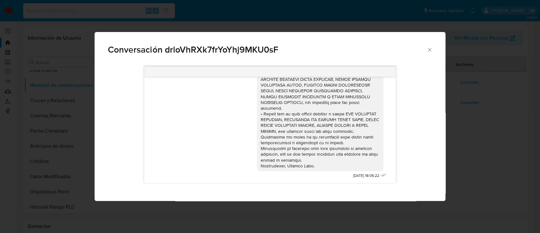
click at [429, 51] on icon "Cerrar" at bounding box center [430, 50] width 6 height 6
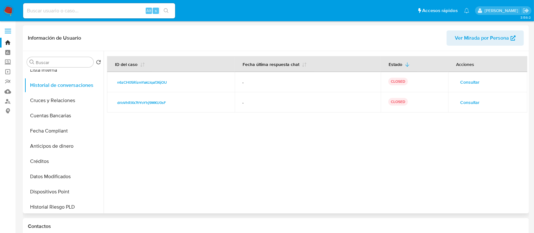
click at [470, 84] on span "Consultar" at bounding box center [469, 82] width 19 height 9
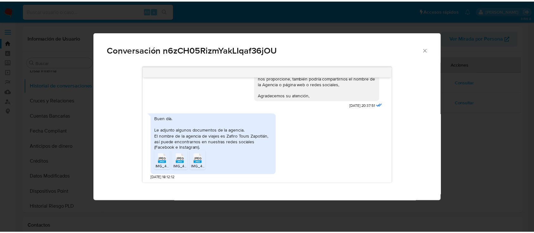
scroll to position [301, 0]
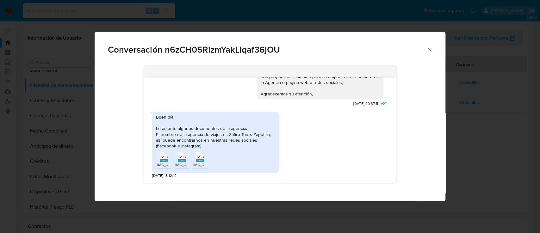
click at [430, 52] on icon "Cerrar" at bounding box center [430, 50] width 6 height 6
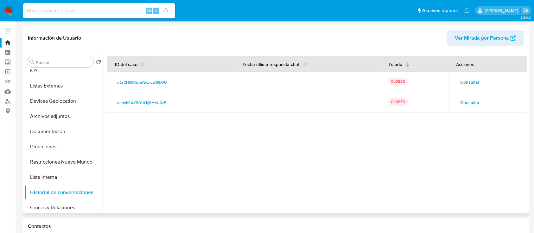
scroll to position [5, 0]
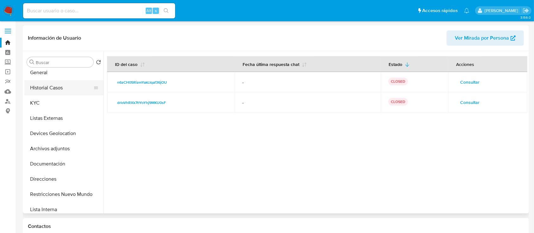
click at [46, 83] on button "Historial Casos" at bounding box center [61, 87] width 74 height 15
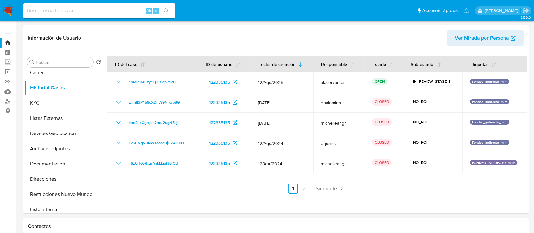
scroll to position [11, 0]
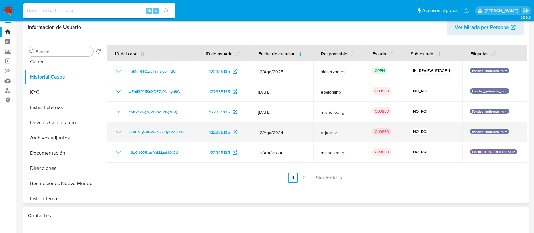
click at [122, 131] on icon "Mostrar/Ocultar" at bounding box center [119, 132] width 8 height 8
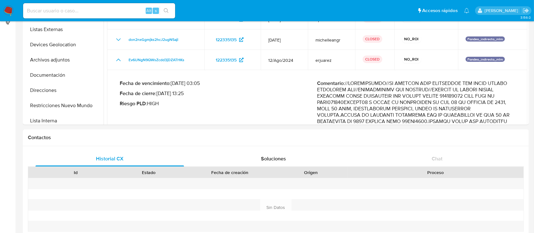
scroll to position [85, 0]
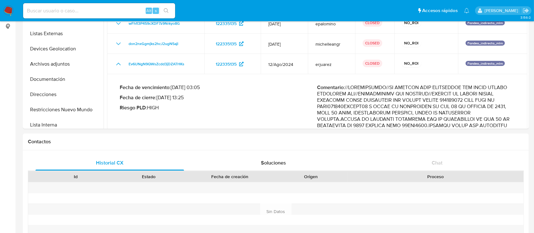
drag, startPoint x: 527, startPoint y: 36, endPoint x: 533, endPoint y: 44, distance: 9.6
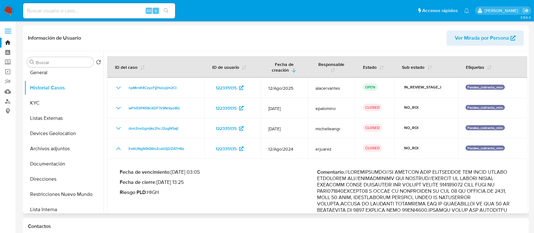
drag, startPoint x: 527, startPoint y: 70, endPoint x: 525, endPoint y: 85, distance: 14.6
click at [525, 85] on div at bounding box center [316, 132] width 424 height 162
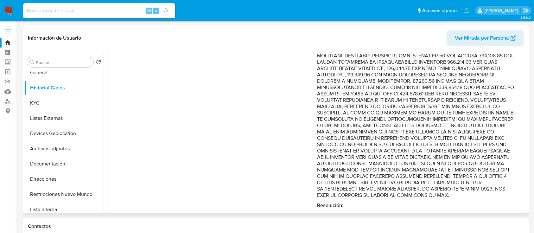
scroll to position [329, 0]
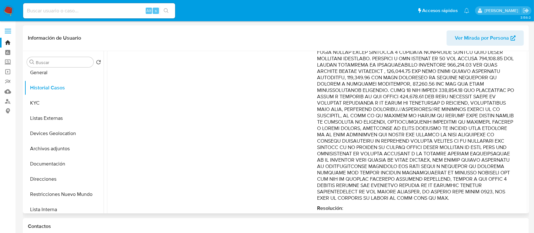
drag, startPoint x: 378, startPoint y: 114, endPoint x: 471, endPoint y: 204, distance: 129.2
click at [471, 201] on p "Comentario :" at bounding box center [416, 20] width 198 height 361
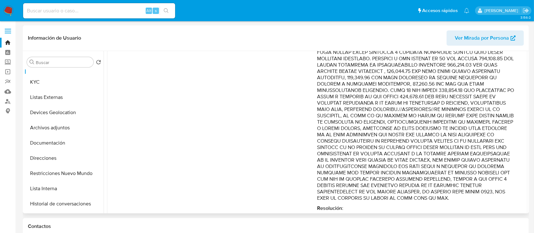
scroll to position [21, 0]
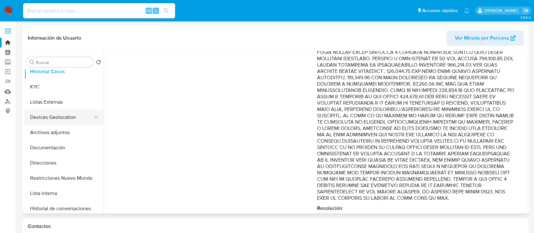
click at [63, 113] on button "Devices Geolocation" at bounding box center [61, 117] width 74 height 15
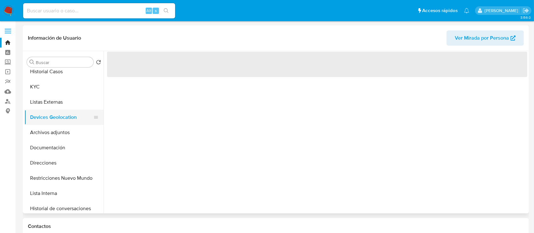
scroll to position [0, 0]
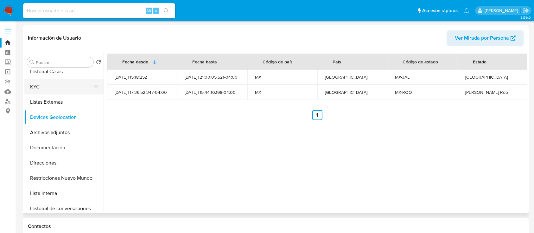
click at [98, 93] on button "KYC" at bounding box center [61, 86] width 74 height 15
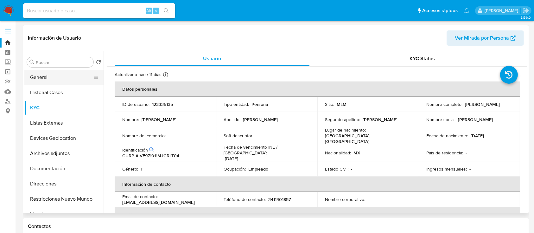
click at [58, 76] on button "General" at bounding box center [61, 77] width 74 height 15
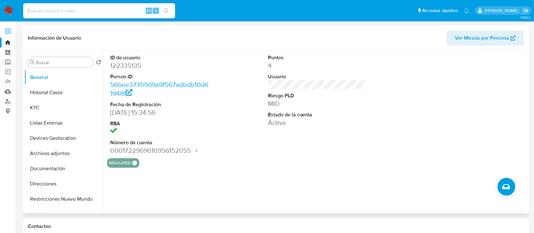
click at [463, 167] on div "regulated Regulated MLM IFPE Evaluation Result COMPLIES User Regulated Date 202…" at bounding box center [317, 162] width 420 height 9
click at [47, 97] on button "Historial Casos" at bounding box center [61, 92] width 74 height 15
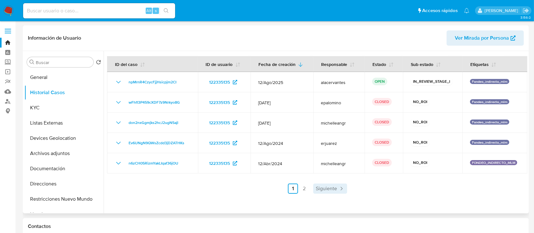
click at [327, 192] on link "Siguiente" at bounding box center [330, 188] width 34 height 10
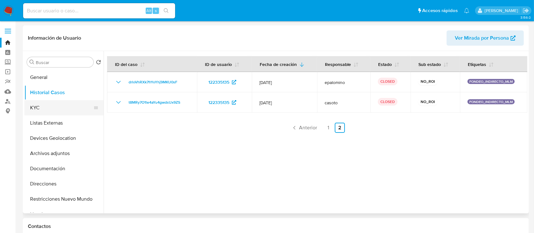
click at [49, 105] on button "KYC" at bounding box center [61, 107] width 74 height 15
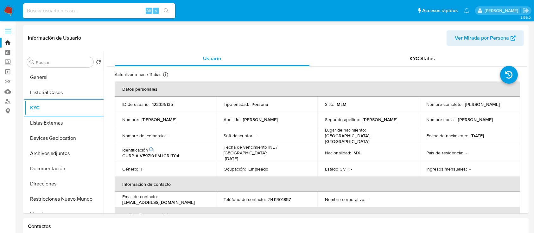
click at [149, 95] on th "Datos personales" at bounding box center [317, 88] width 405 height 15
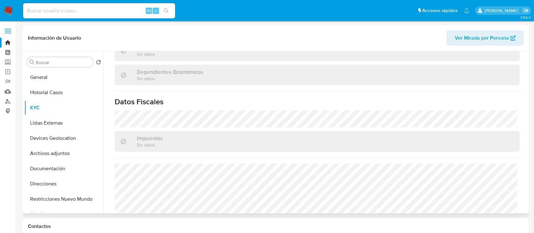
scroll to position [392, 0]
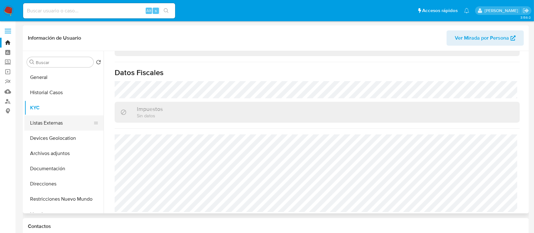
click at [60, 119] on button "Listas Externas" at bounding box center [61, 122] width 74 height 15
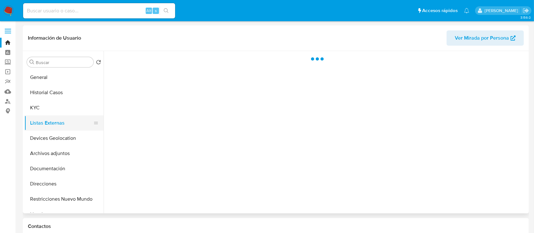
scroll to position [0, 0]
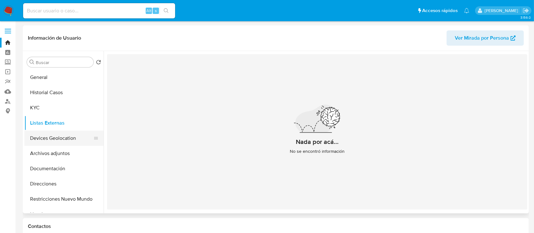
click at [43, 140] on button "Devices Geolocation" at bounding box center [61, 137] width 74 height 15
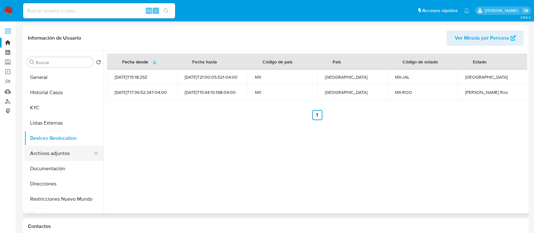
click at [47, 151] on button "Archivos adjuntos" at bounding box center [61, 153] width 74 height 15
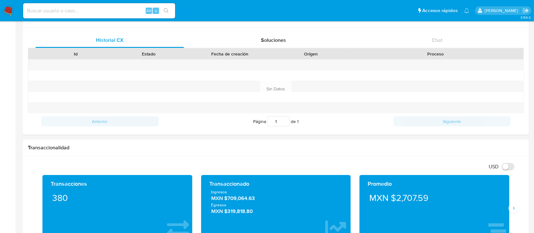
scroll to position [212, 0]
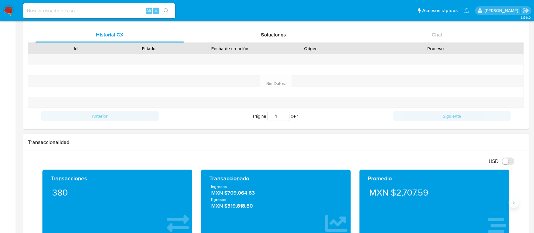
click at [514, 202] on icon "Siguiente" at bounding box center [514, 202] width 2 height 3
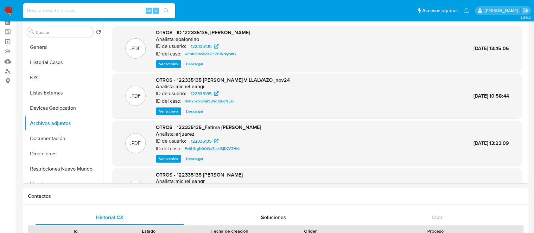
scroll to position [28, 0]
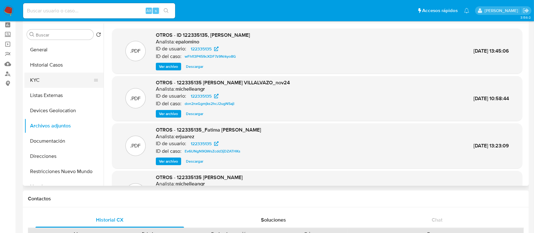
click at [48, 76] on button "KYC" at bounding box center [61, 79] width 74 height 15
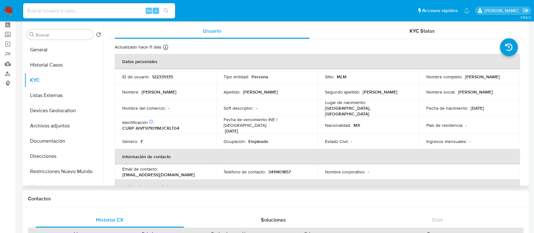
click at [278, 169] on p "3411401857" at bounding box center [279, 172] width 22 height 6
copy p "3411401857"
click at [185, 172] on p "amis10@hotmail.com" at bounding box center [158, 175] width 72 height 6
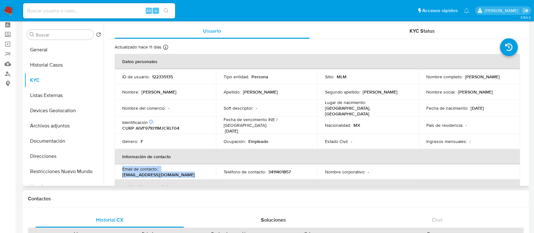
click at [185, 172] on p "amis10@hotmail.com" at bounding box center [158, 175] width 72 height 6
click at [195, 172] on p "amis10@hotmail.com" at bounding box center [158, 175] width 72 height 6
drag, startPoint x: 200, startPoint y: 168, endPoint x: 160, endPoint y: 167, distance: 40.9
click at [160, 167] on div "Email de contacto : amis10@hotmail.com" at bounding box center [165, 171] width 86 height 11
copy p "amis10@hotmail.com"
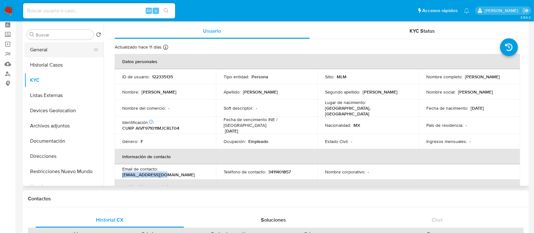
click at [66, 54] on button "General" at bounding box center [61, 49] width 74 height 15
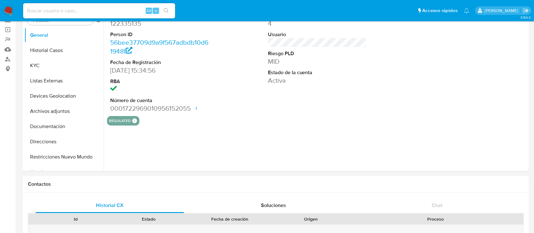
scroll to position [60, 0]
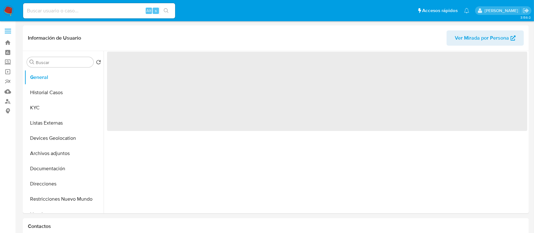
click at [88, 9] on input at bounding box center [99, 11] width 152 height 8
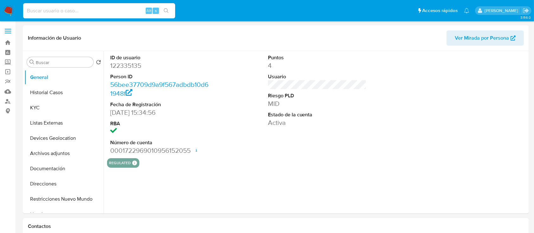
select select "10"
click at [7, 66] on label "Screening" at bounding box center [37, 62] width 75 height 10
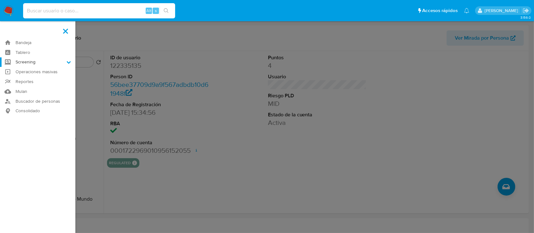
click at [0, 0] on input "Screening" at bounding box center [0, 0] width 0 height 0
click at [30, 84] on link "Herramientas" at bounding box center [37, 87] width 75 height 8
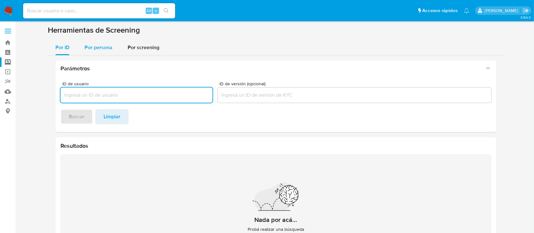
click at [94, 46] on span "Por persona" at bounding box center [99, 47] width 28 height 7
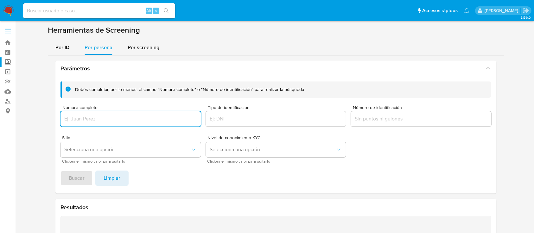
click at [103, 118] on input "Nombre completo" at bounding box center [130, 119] width 140 height 8
type input "[PERSON_NAME]"
click at [79, 169] on div "Debés completar, por lo menos, el campo "Nombre completo" o "Número de identifi…" at bounding box center [275, 134] width 441 height 117
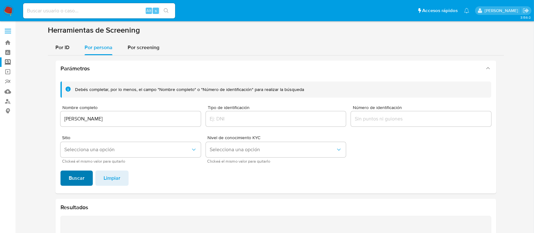
click at [76, 172] on span "Buscar" at bounding box center [77, 178] width 16 height 14
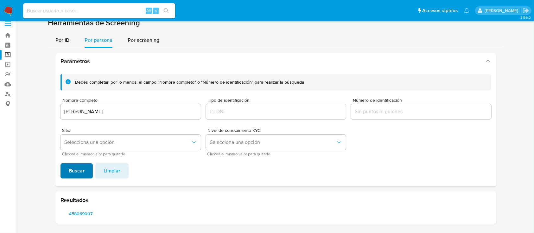
scroll to position [7, 0]
click at [91, 212] on span "458069007" at bounding box center [81, 213] width 32 height 9
click at [82, 211] on span "458069007" at bounding box center [81, 213] width 32 height 9
click at [136, 118] on div "[PERSON_NAME]" at bounding box center [130, 111] width 140 height 15
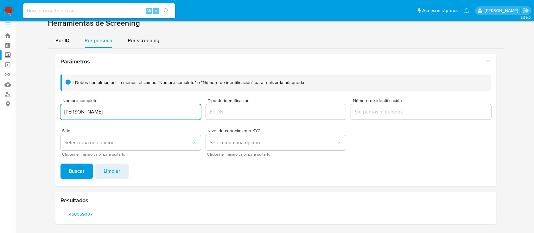
click at [136, 114] on input "[PERSON_NAME]" at bounding box center [130, 112] width 140 height 8
type input "[PERSON_NAME]"
click at [76, 164] on span "Buscar" at bounding box center [77, 171] width 16 height 14
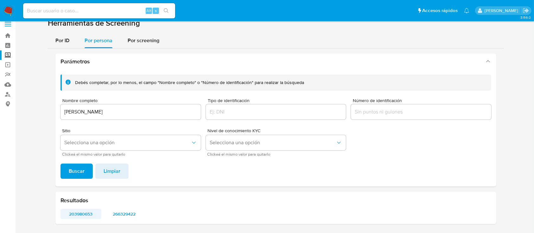
click at [78, 211] on span "203980653" at bounding box center [81, 213] width 32 height 9
click at [116, 211] on span "266329422" at bounding box center [124, 213] width 32 height 9
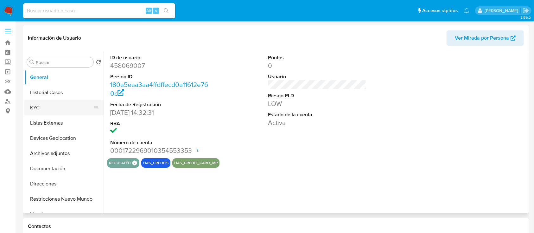
select select "10"
click at [48, 105] on button "KYC" at bounding box center [61, 107] width 74 height 15
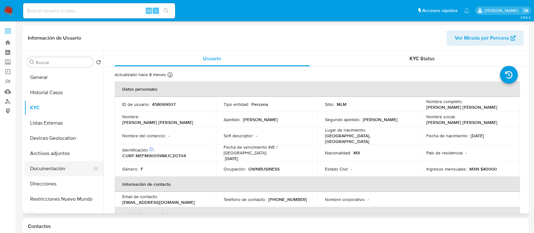
click at [65, 173] on button "Documentación" at bounding box center [61, 168] width 74 height 15
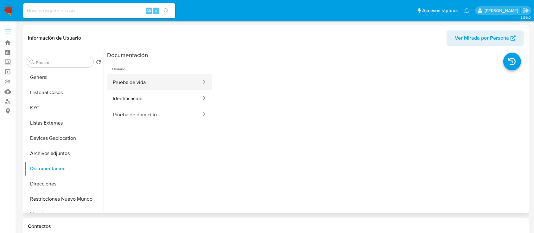
click at [167, 82] on button "Prueba de vida" at bounding box center [154, 82] width 95 height 16
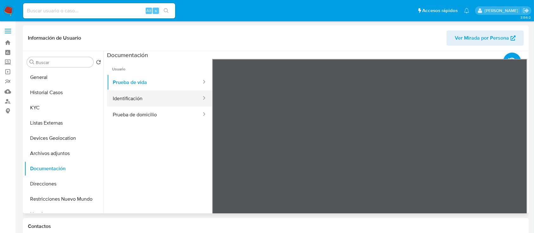
click at [166, 101] on button "Identificación" at bounding box center [154, 98] width 95 height 16
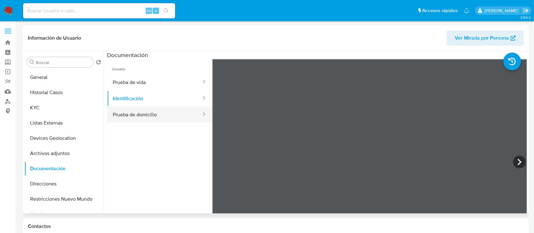
click at [146, 116] on button "Prueba de domicilio" at bounding box center [154, 114] width 95 height 16
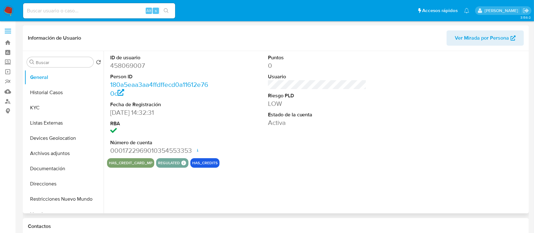
select select "10"
click at [44, 107] on button "KYC" at bounding box center [61, 107] width 74 height 15
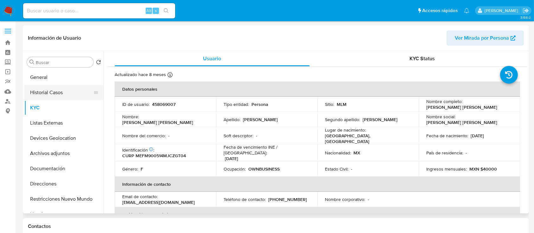
click at [53, 89] on button "Historial Casos" at bounding box center [61, 92] width 74 height 15
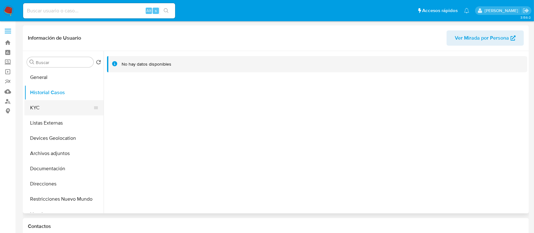
click at [51, 105] on button "KYC" at bounding box center [61, 107] width 74 height 15
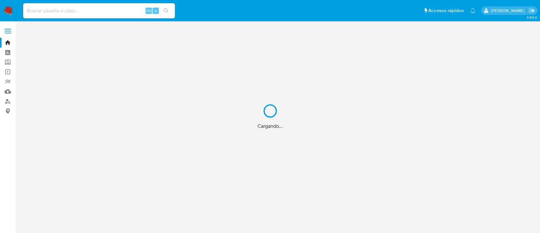
click at [41, 9] on div "Cargando..." at bounding box center [270, 116] width 540 height 233
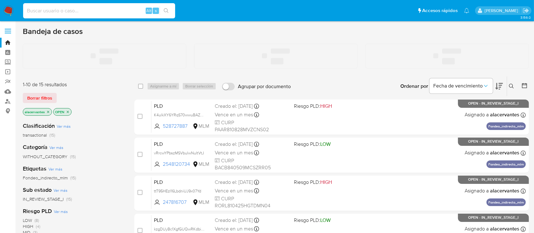
click at [43, 12] on input at bounding box center [99, 11] width 152 height 8
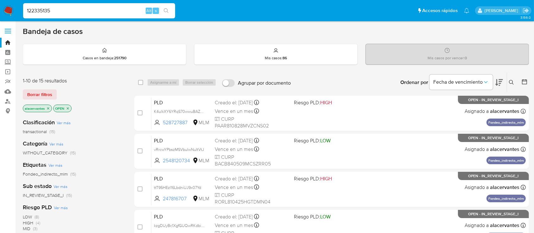
type input "122335135"
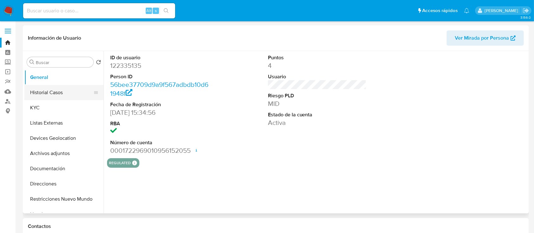
select select "10"
click at [65, 163] on button "Documentación" at bounding box center [61, 168] width 74 height 15
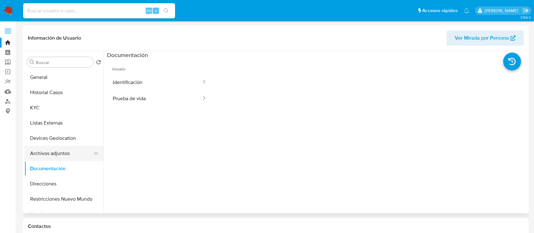
click at [59, 156] on button "Archivos adjuntos" at bounding box center [61, 153] width 74 height 15
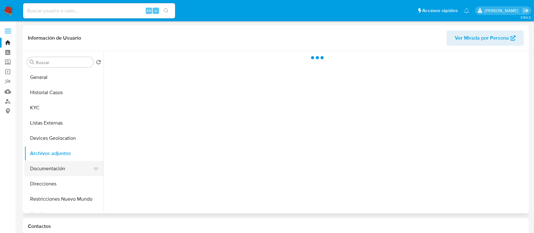
click at [55, 163] on button "Documentación" at bounding box center [61, 168] width 74 height 15
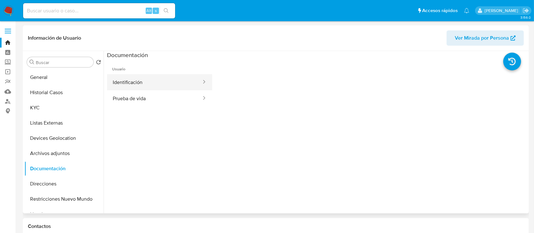
click at [127, 75] on button "Identificación" at bounding box center [154, 82] width 95 height 16
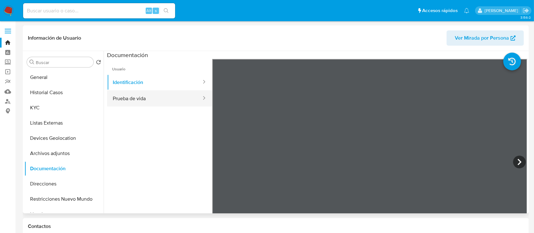
click at [147, 99] on button "Prueba de vida" at bounding box center [154, 98] width 95 height 16
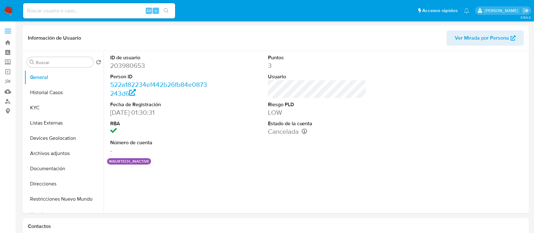
select select "10"
click at [41, 108] on button "KYC" at bounding box center [61, 107] width 74 height 15
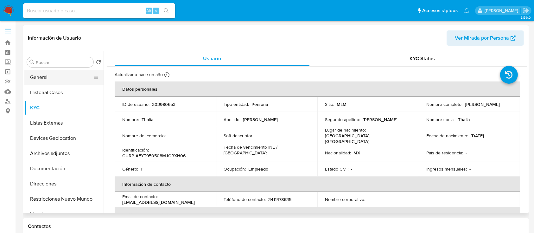
click at [60, 80] on button "General" at bounding box center [61, 77] width 74 height 15
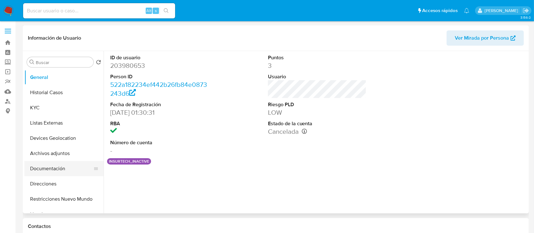
click at [59, 173] on button "Documentación" at bounding box center [61, 168] width 74 height 15
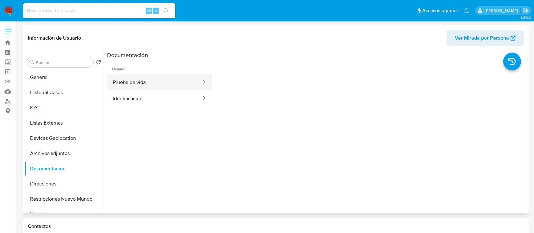
click at [161, 87] on button "Prueba de vida" at bounding box center [154, 82] width 95 height 16
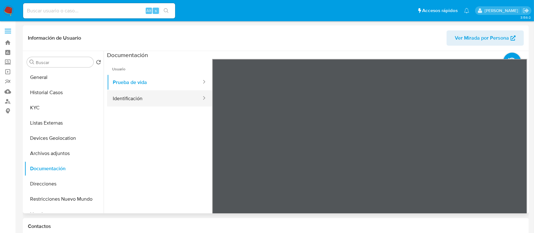
click at [153, 99] on button "Identificación" at bounding box center [154, 98] width 95 height 16
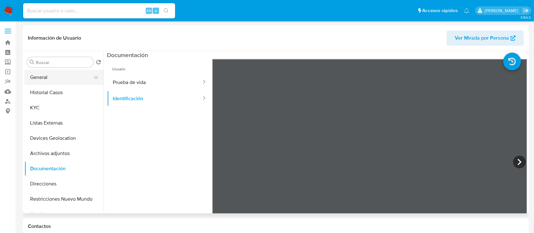
click at [47, 78] on button "General" at bounding box center [61, 77] width 74 height 15
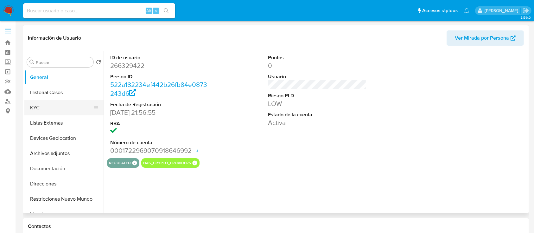
click at [53, 103] on button "KYC" at bounding box center [61, 107] width 74 height 15
select select "10"
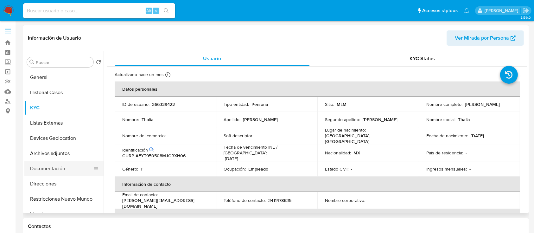
click at [54, 168] on button "Documentación" at bounding box center [61, 168] width 74 height 15
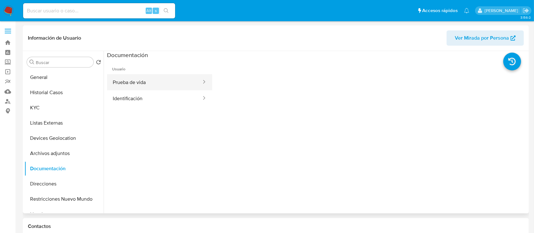
click at [144, 82] on button "Prueba de vida" at bounding box center [154, 82] width 95 height 16
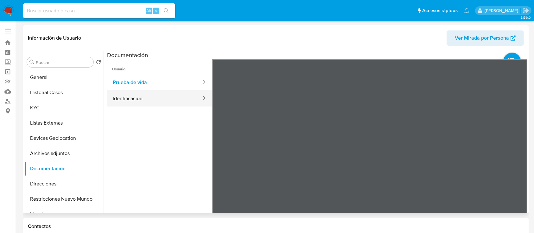
click at [142, 100] on button "Identificación" at bounding box center [154, 98] width 95 height 16
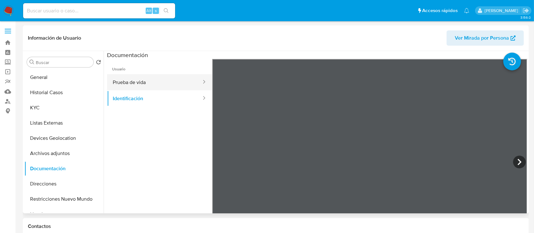
click at [156, 80] on button "Prueba de vida" at bounding box center [154, 82] width 95 height 16
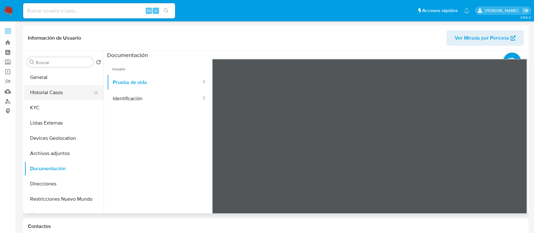
click at [56, 93] on button "Historial Casos" at bounding box center [61, 92] width 74 height 15
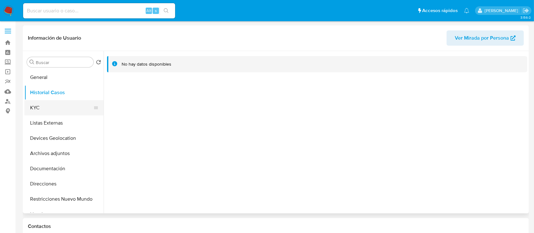
click at [59, 109] on button "KYC" at bounding box center [61, 107] width 74 height 15
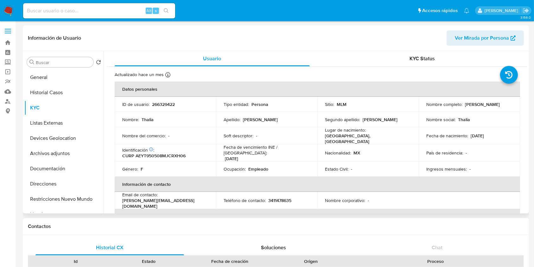
click at [165, 105] on p "266329422" at bounding box center [163, 104] width 23 height 6
copy p "266329422"
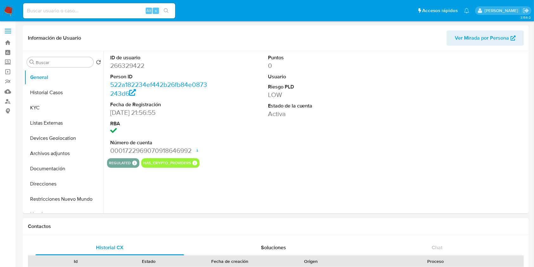
select select "10"
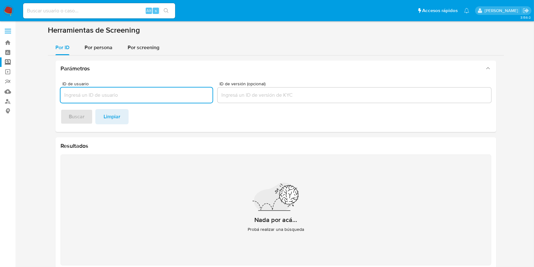
click at [140, 93] on input "ID de usuario" at bounding box center [136, 95] width 152 height 8
click at [105, 42] on div "Por persona" at bounding box center [99, 47] width 28 height 15
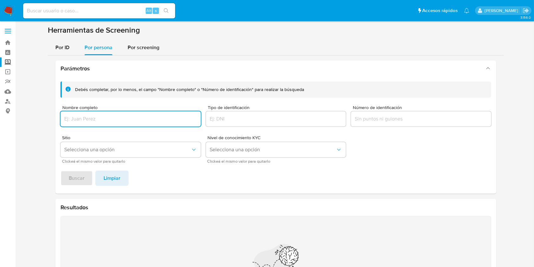
click at [116, 117] on input "Nombre completo" at bounding box center [130, 119] width 140 height 8
click at [81, 186] on div "Debés completar, por lo menos, el campo "Nombre completo" o "Número de identifi…" at bounding box center [275, 134] width 441 height 117
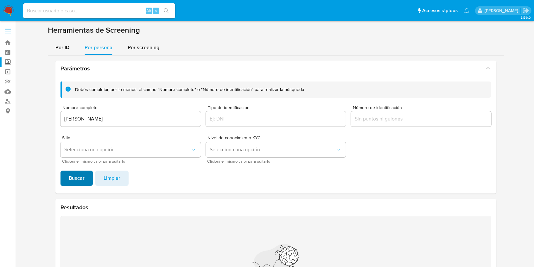
click at [70, 179] on span "Buscar" at bounding box center [77, 178] width 16 height 14
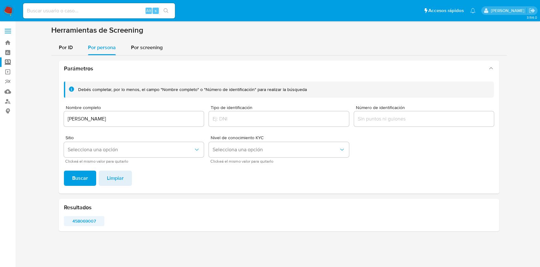
click at [82, 218] on span "458069007" at bounding box center [84, 220] width 32 height 9
click at [113, 113] on div "MITZI ELIZABETH MEZA FIGUEROA" at bounding box center [134, 118] width 140 height 15
click at [111, 117] on input "MITZI ELIZABETH MEZA FIGUEROA" at bounding box center [134, 119] width 140 height 8
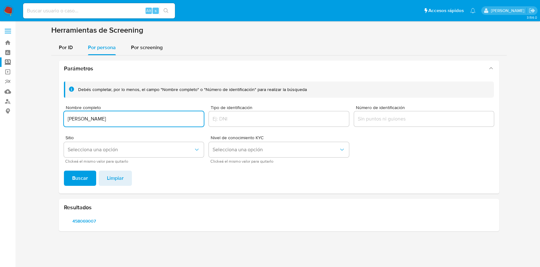
click at [111, 117] on input "MITZI ELIZABETH MEZA FIGUEROA" at bounding box center [134, 119] width 140 height 8
type input "KAREN FERNANDA TRINIDAD MORENO"
click at [86, 174] on span "Buscar" at bounding box center [80, 178] width 16 height 14
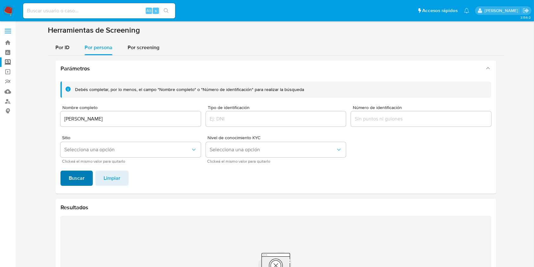
click at [86, 174] on button "Buscar" at bounding box center [76, 177] width 32 height 15
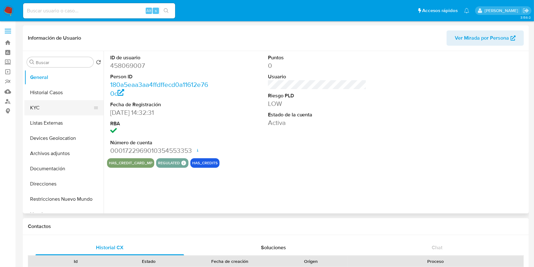
click at [48, 104] on button "KYC" at bounding box center [61, 107] width 74 height 15
select select "10"
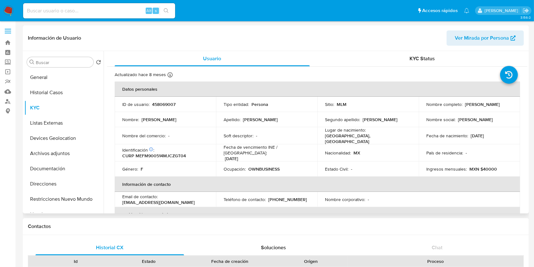
click at [160, 102] on p "458069007" at bounding box center [163, 104] width 23 height 6
copy p "458069007"
